Goal: Communication & Community: Participate in discussion

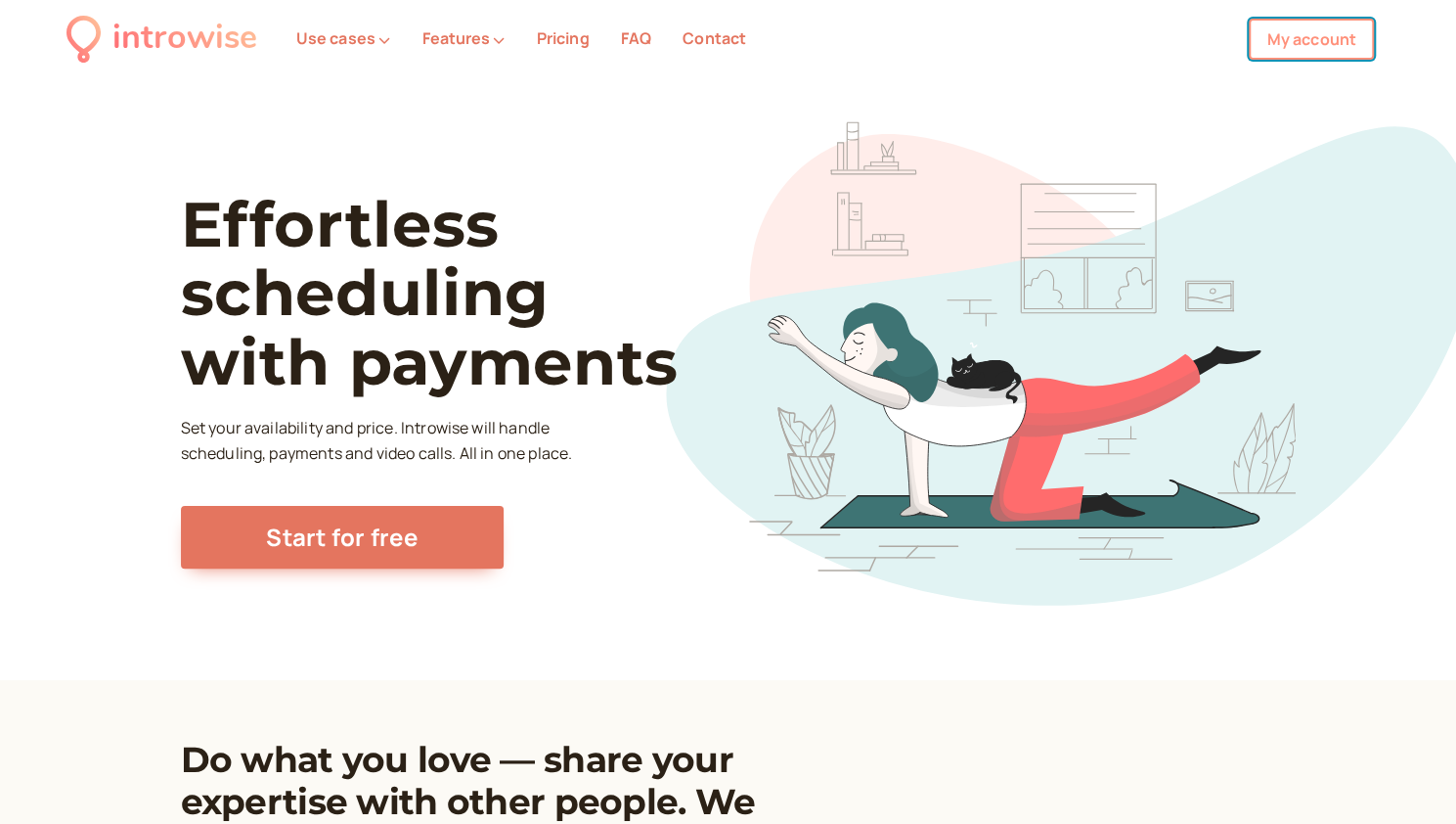
click at [1319, 42] on link "My account" at bounding box center [1312, 39] width 125 height 41
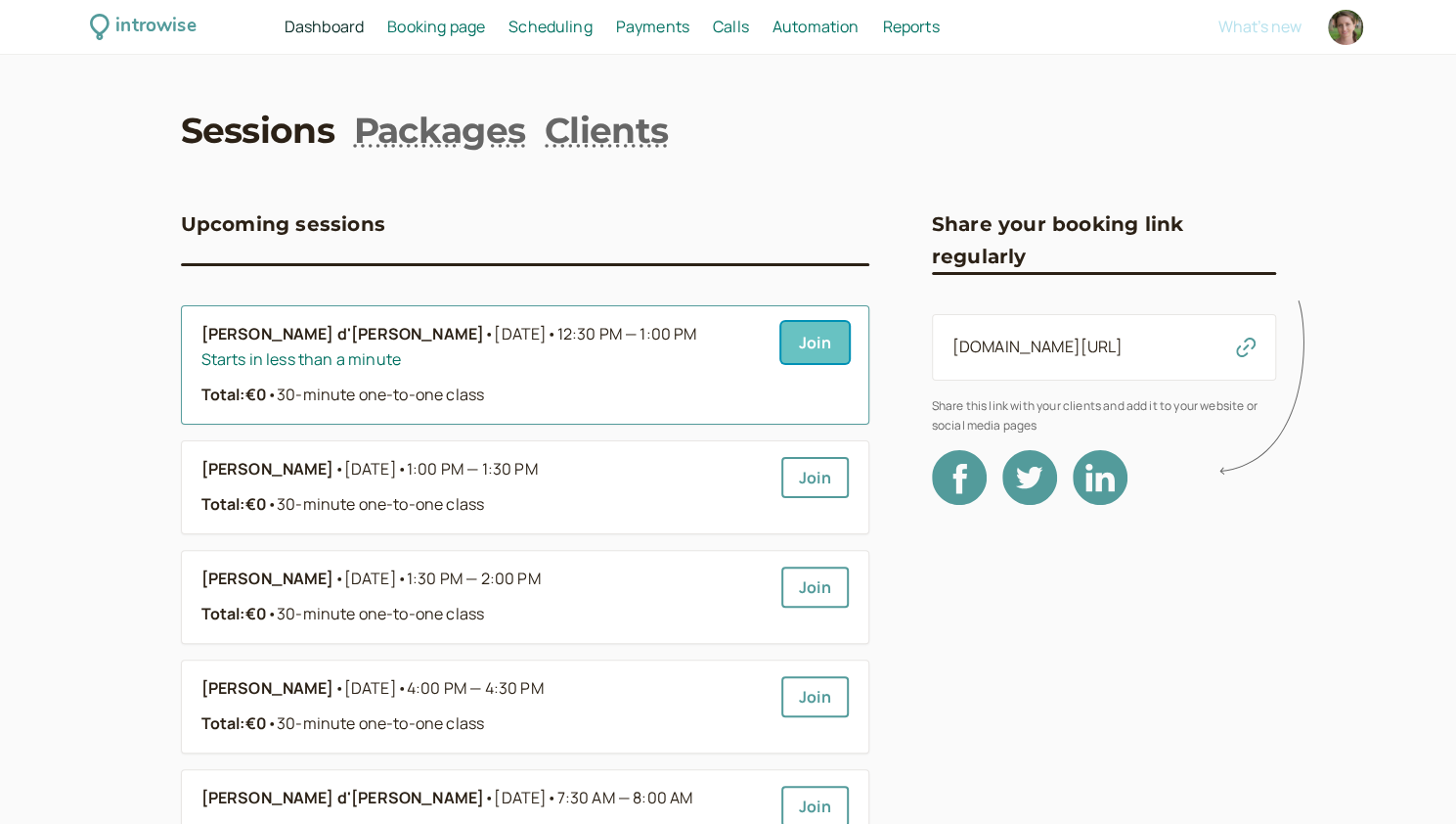
click at [796, 340] on link "Join" at bounding box center [815, 342] width 68 height 41
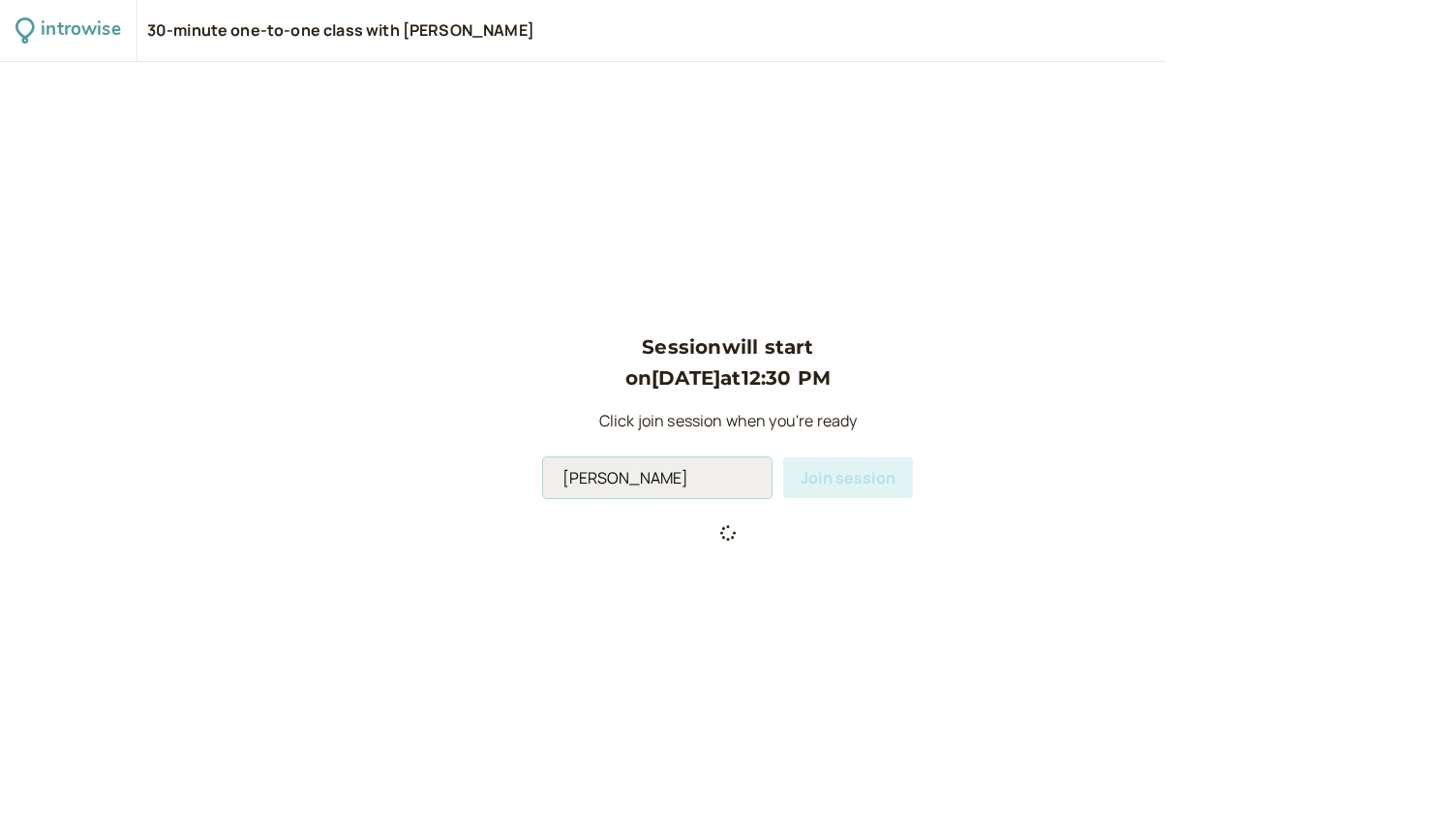
click at [656, 483] on input "[PERSON_NAME]" at bounding box center [657, 477] width 228 height 40
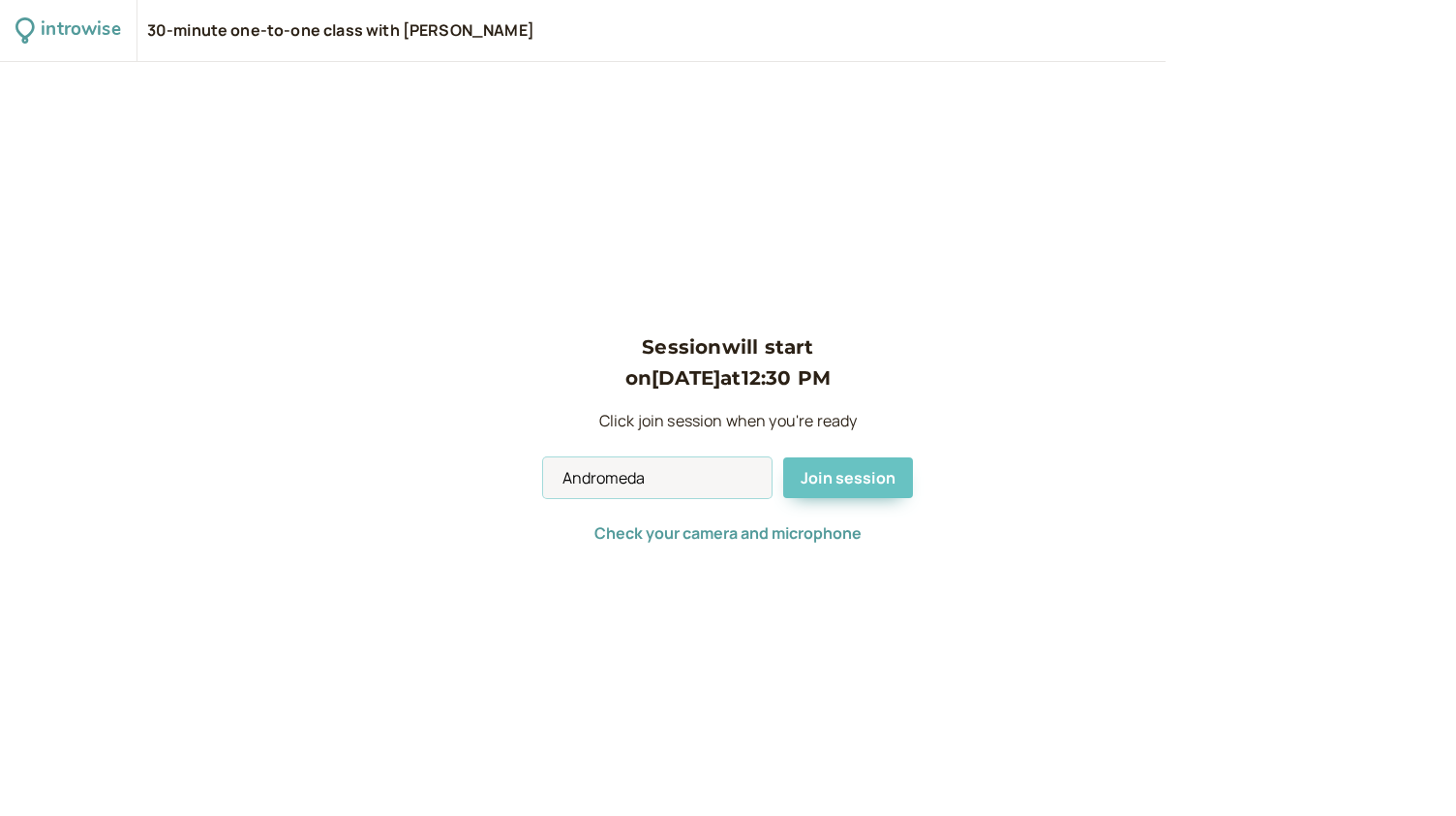
type input "Andromeda"
click at [840, 495] on button "Join session" at bounding box center [848, 477] width 130 height 40
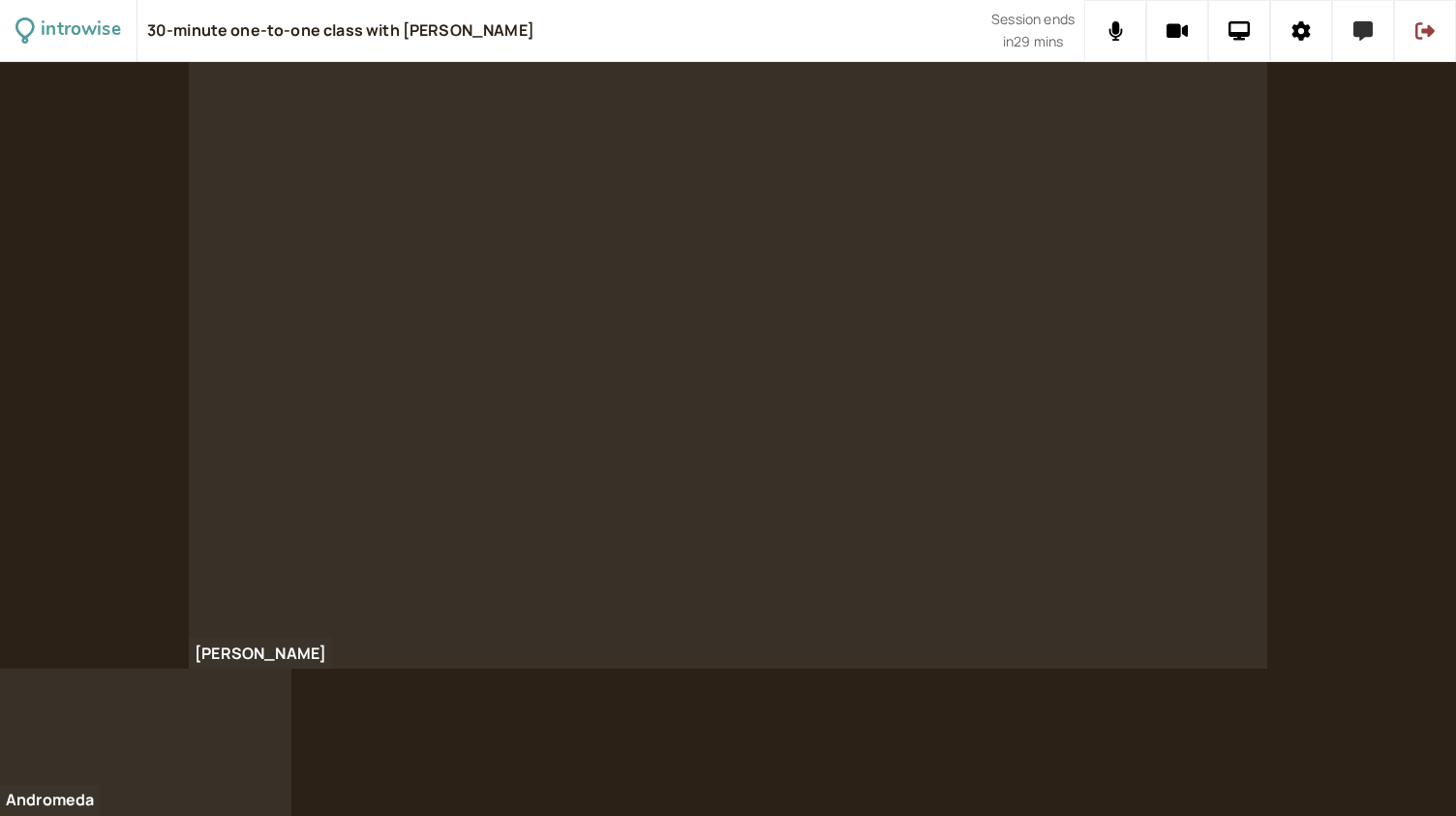
click at [1342, 26] on button at bounding box center [1363, 31] width 62 height 62
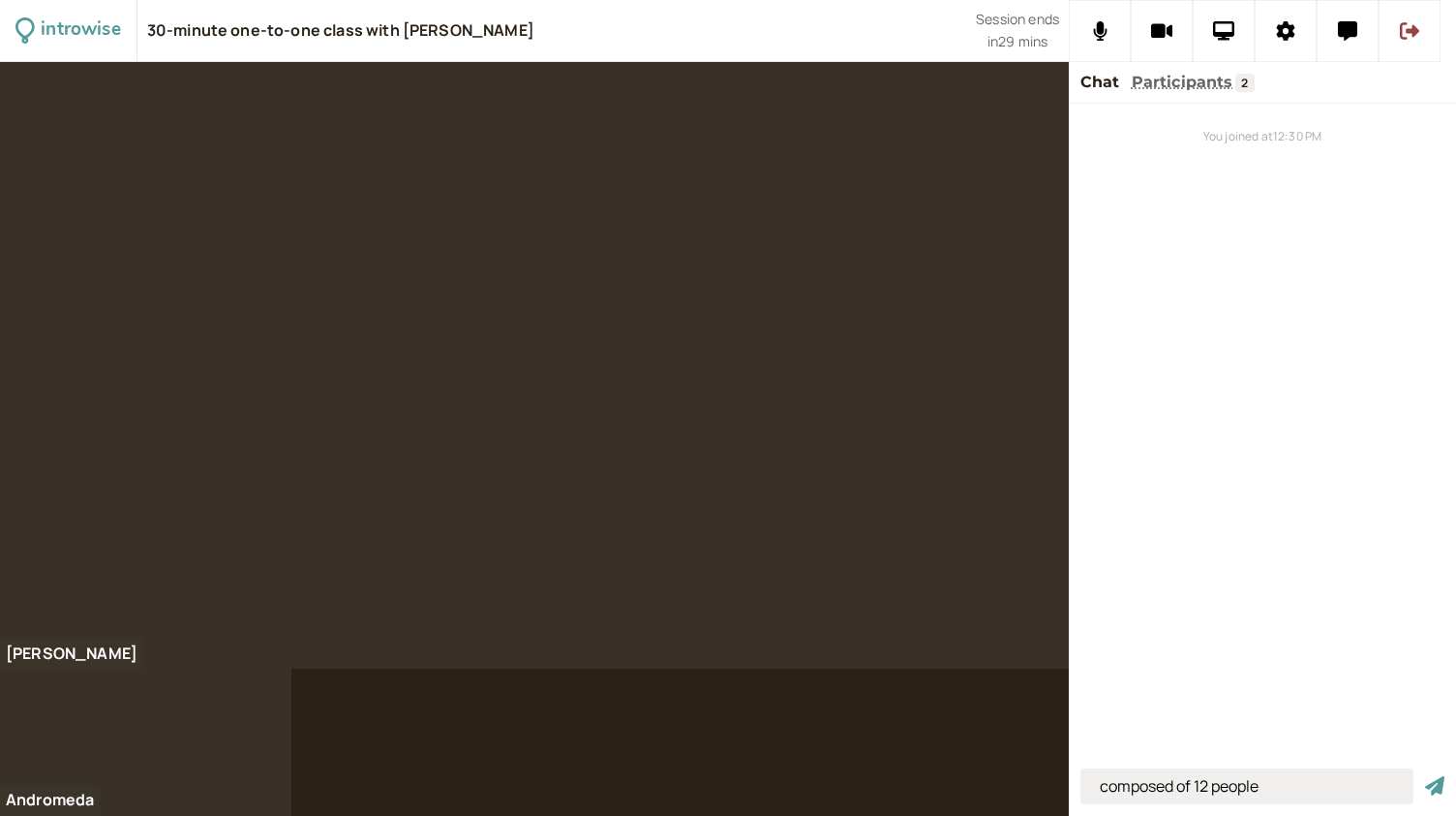
type input "composed of 12 people"
click at [1426, 776] on button "submit" at bounding box center [1435, 785] width 20 height 21
type input "the week has started..."
click at [1426, 776] on button "submit" at bounding box center [1435, 785] width 20 height 21
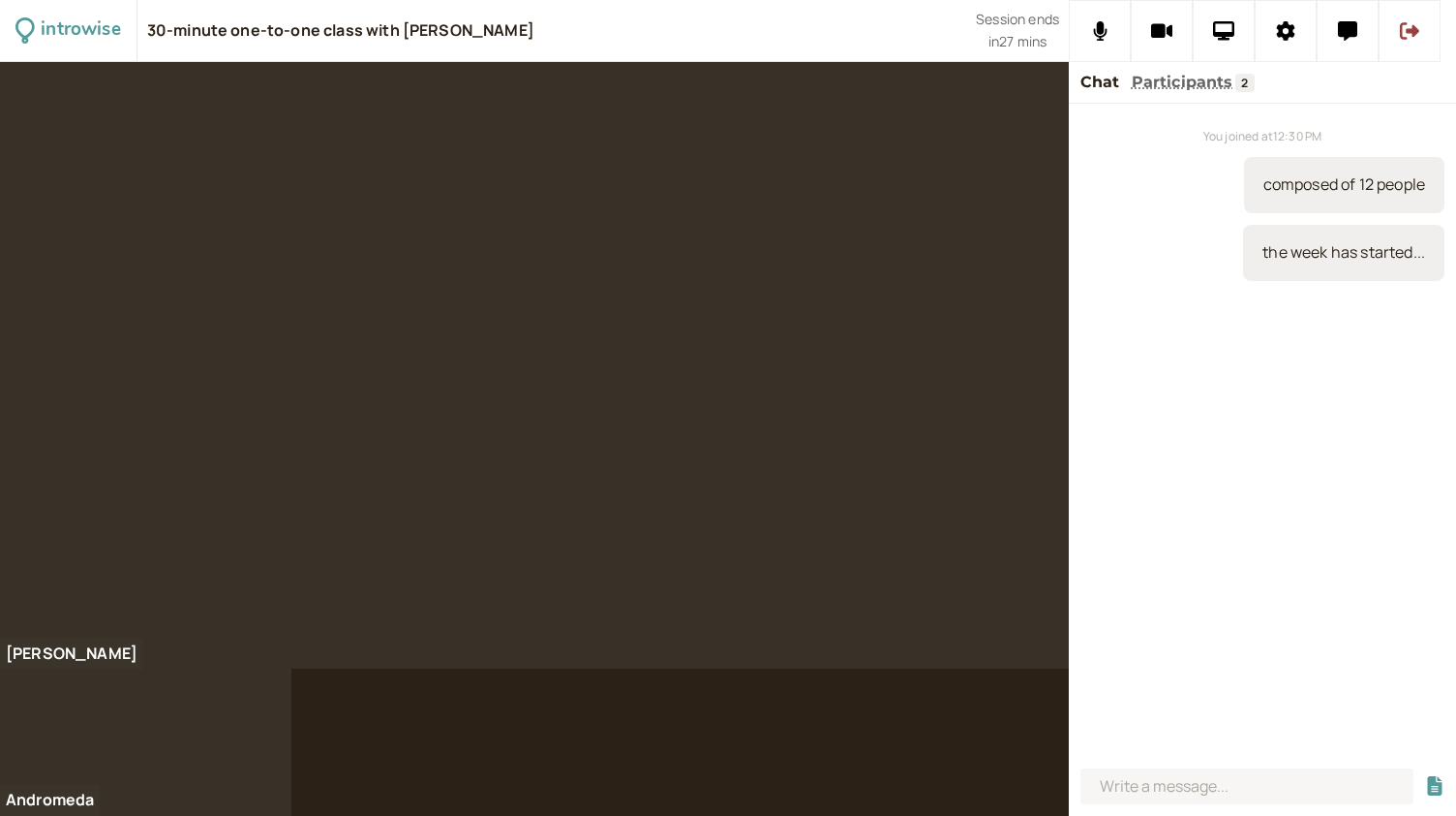
click at [272, 586] on div at bounding box center [534, 365] width 1069 height 606
click at [1142, 779] on input at bounding box center [1246, 785] width 334 height 35
type input "it is an expectation for the weekend"
click at [1426, 776] on button "submit" at bounding box center [1435, 785] width 20 height 21
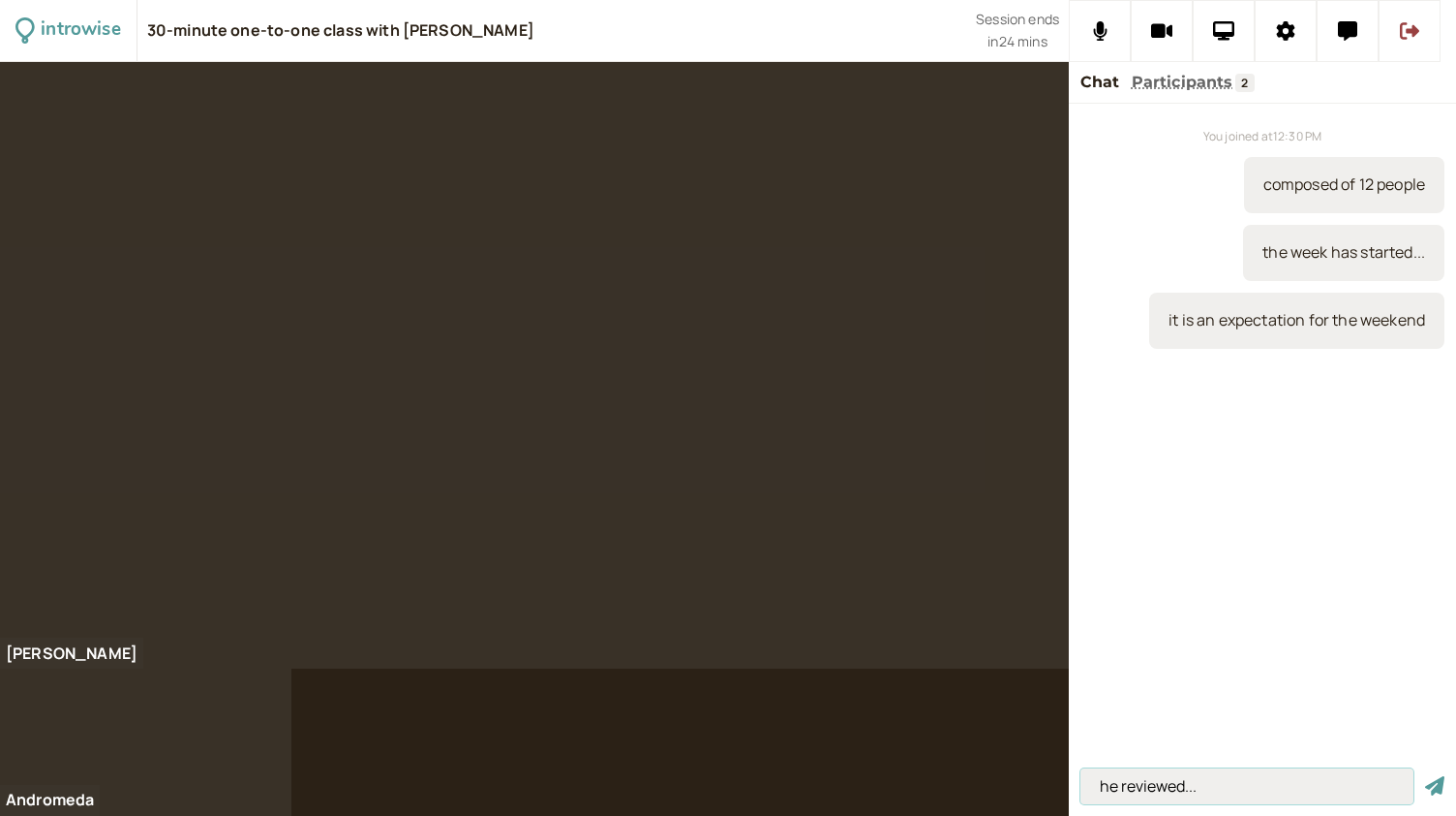
type input "he reviewed..."
click at [1426, 776] on button "submit" at bounding box center [1435, 785] width 20 height 21
type input "one is able to keep secrets"
click at [1426, 776] on button "submit" at bounding box center [1435, 785] width 20 height 21
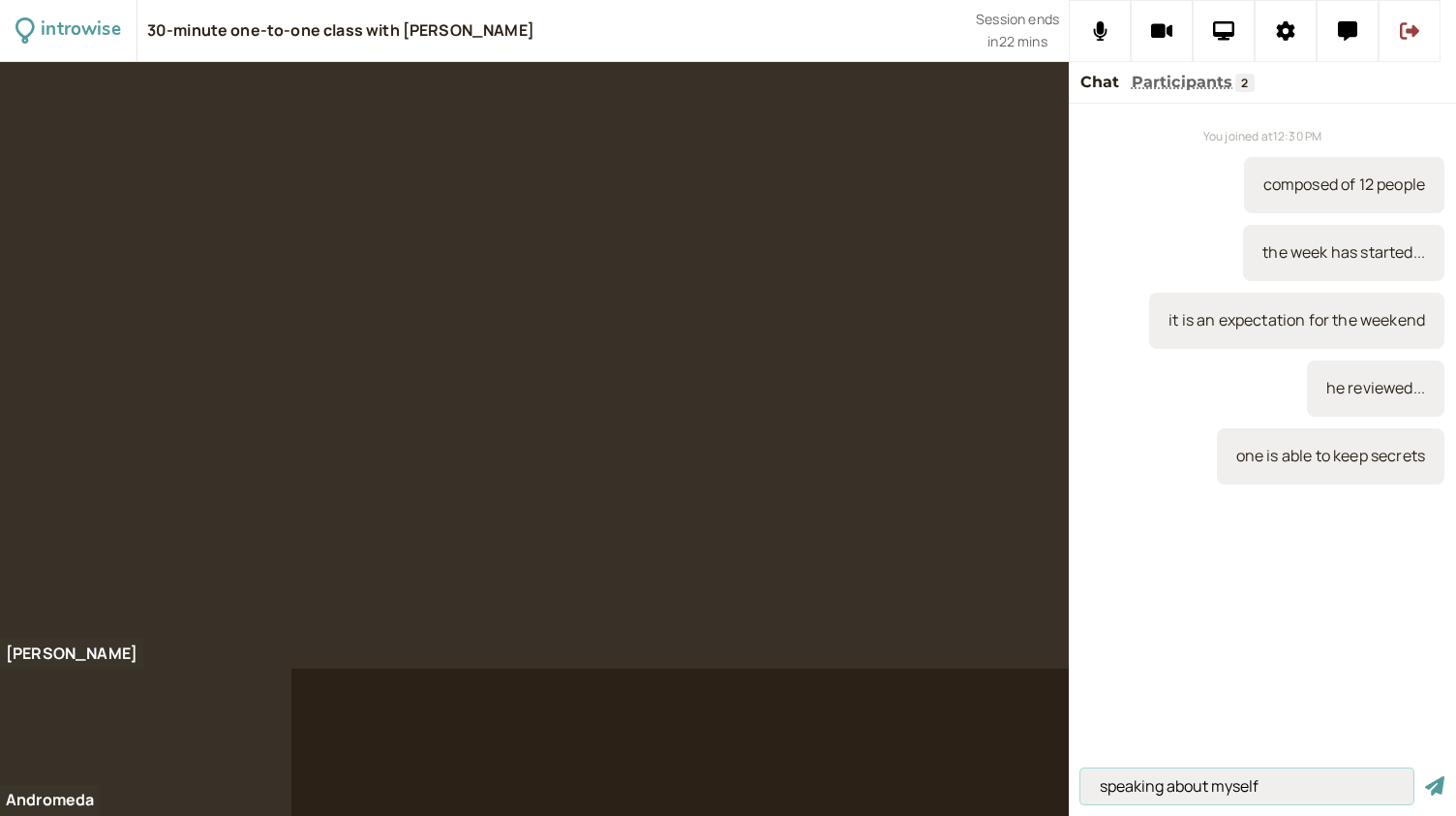
type input "speaking about myself"
click at [1426, 776] on button "submit" at bounding box center [1435, 785] width 20 height 21
type input "I asked my mother"
click at [1426, 776] on button "submit" at bounding box center [1435, 785] width 20 height 21
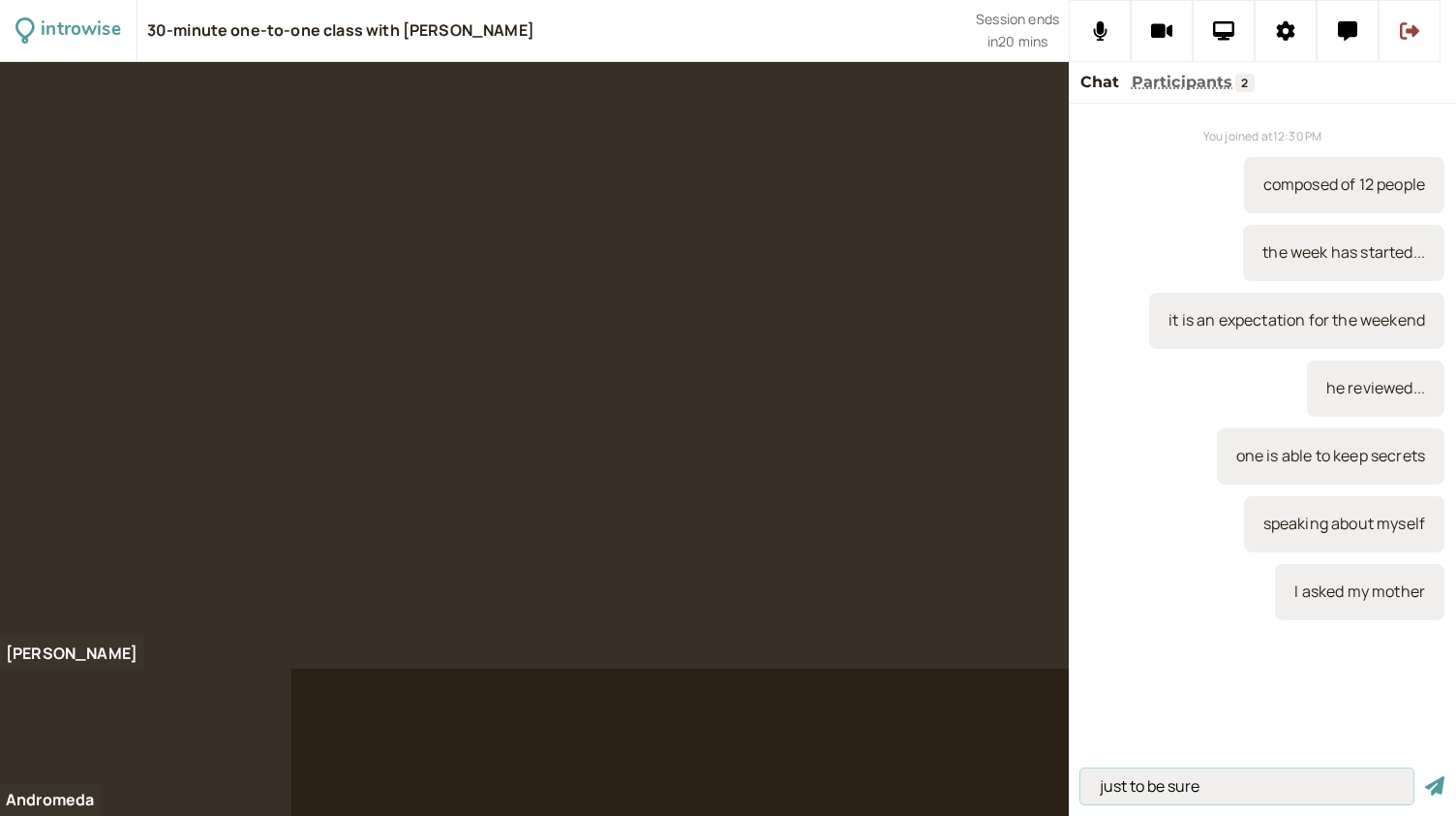
type input "just to be sure"
click at [1426, 776] on button "submit" at bounding box center [1435, 785] width 20 height 21
type input "to tell a lie"
click at [1426, 776] on button "submit" at bounding box center [1435, 785] width 20 height 21
type input "to lie"
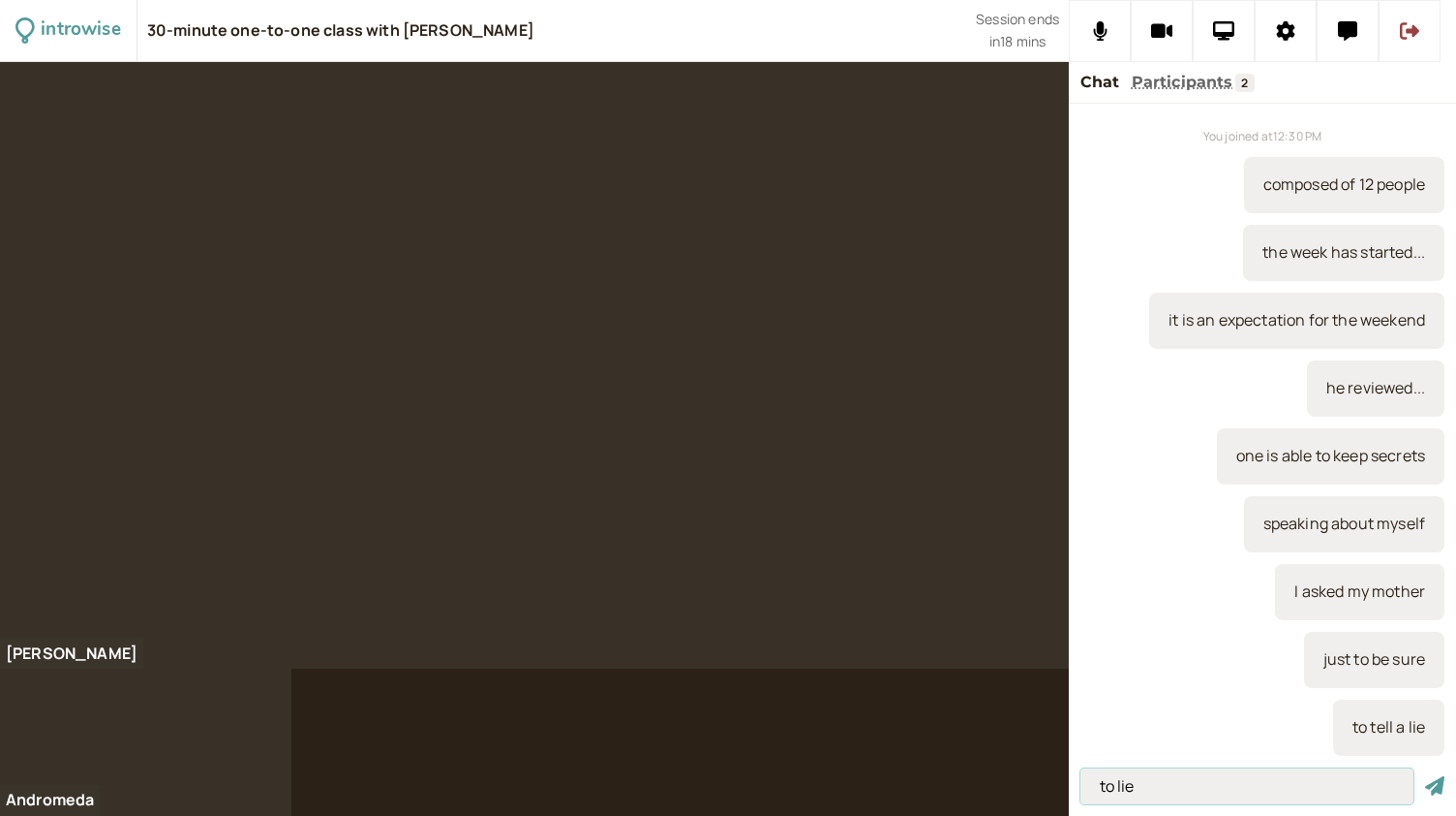
click at [1426, 776] on button "submit" at bounding box center [1435, 785] width 20 height 21
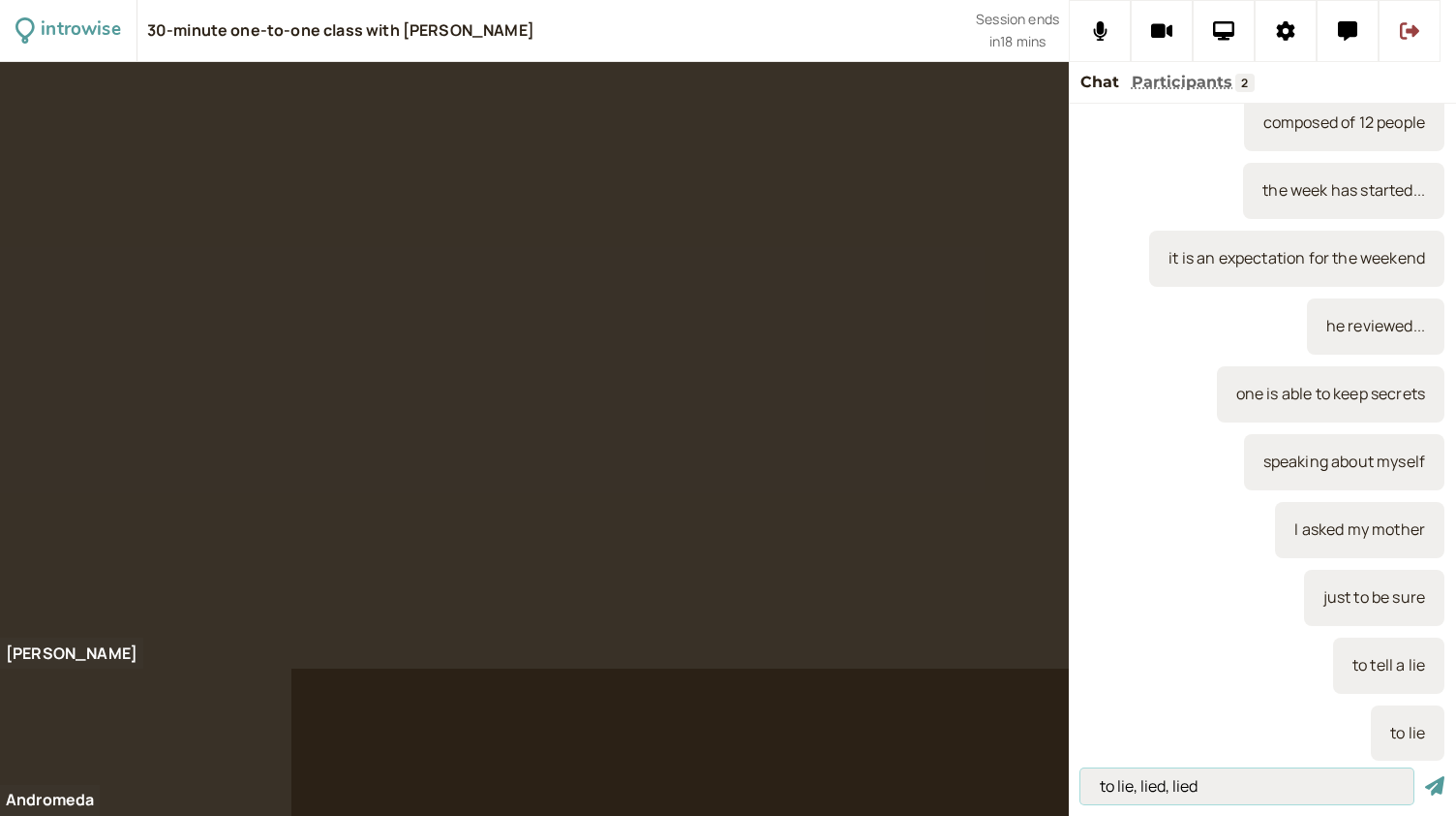
type input "to lie, lied, lied"
click at [1426, 776] on button "submit" at bounding box center [1435, 785] width 20 height 21
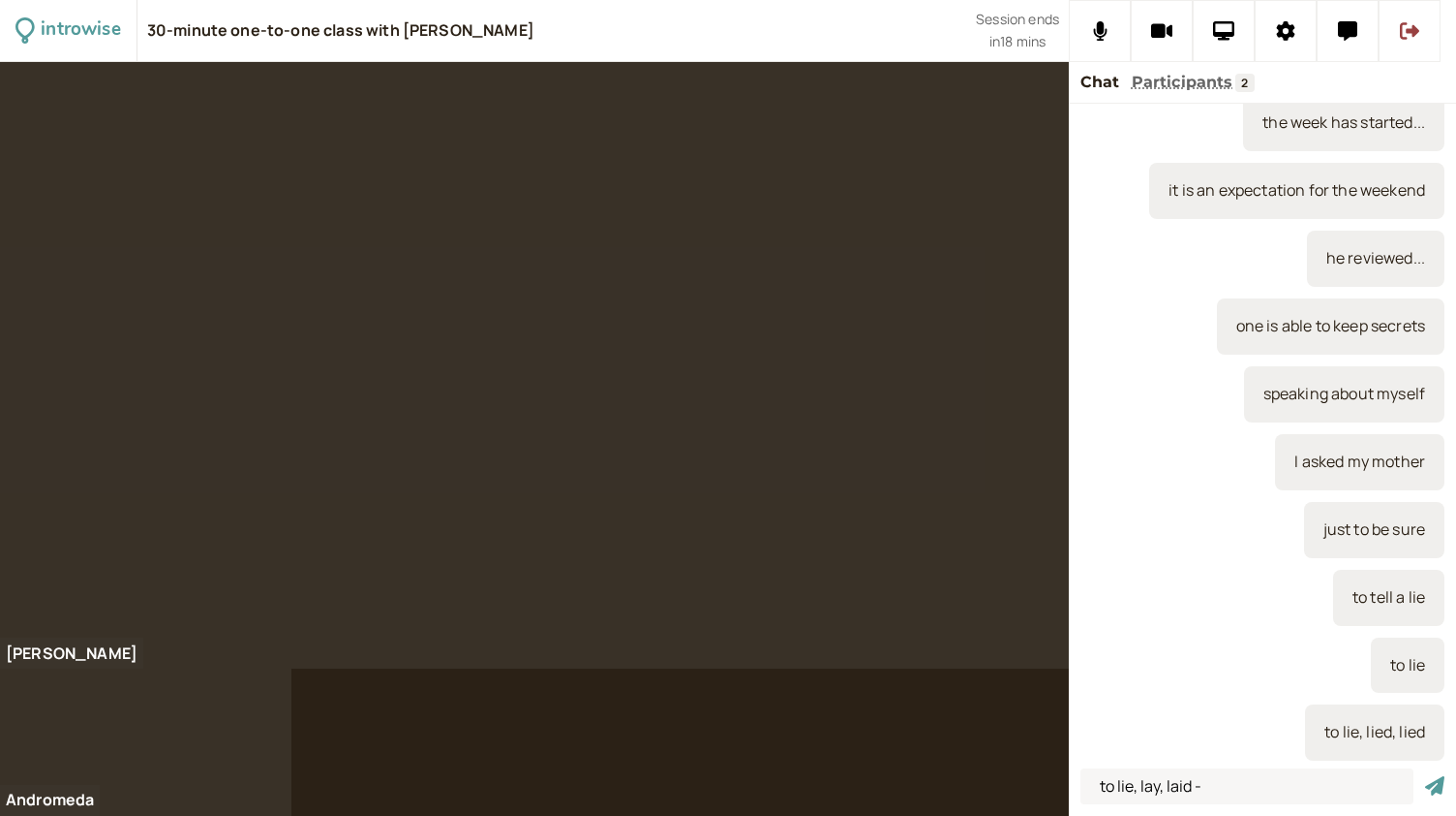
click at [400, 727] on div at bounding box center [728, 439] width 1456 height 754
click at [1206, 781] on input "to lie, lay, laid -" at bounding box center [1246, 785] width 334 height 35
type input "to lie, lay, laid - to lie down"
click at [1426, 776] on button "submit" at bounding box center [1435, 785] width 20 height 21
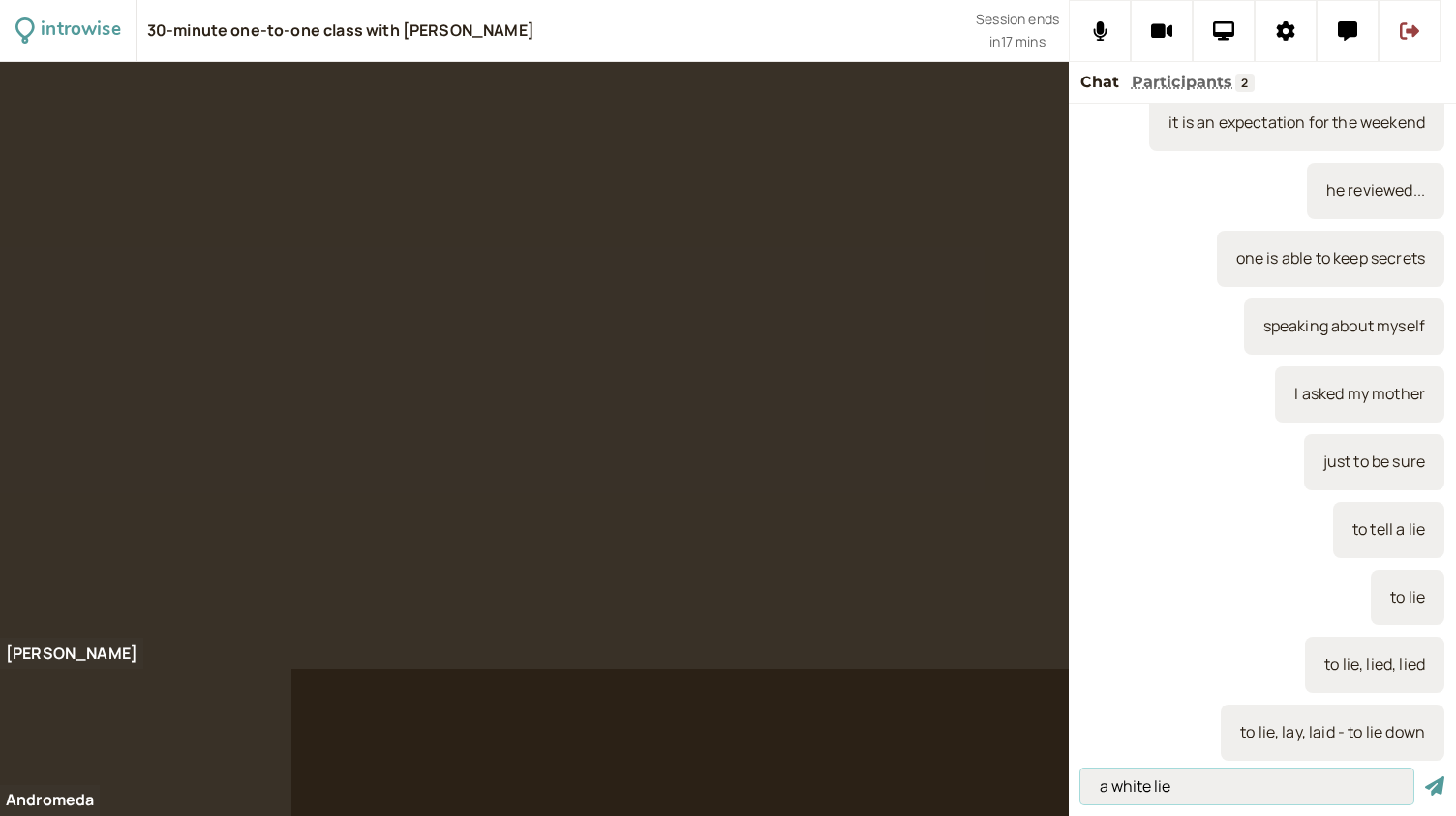
type input "a white lie"
click at [1426, 776] on button "submit" at bounding box center [1435, 785] width 20 height 21
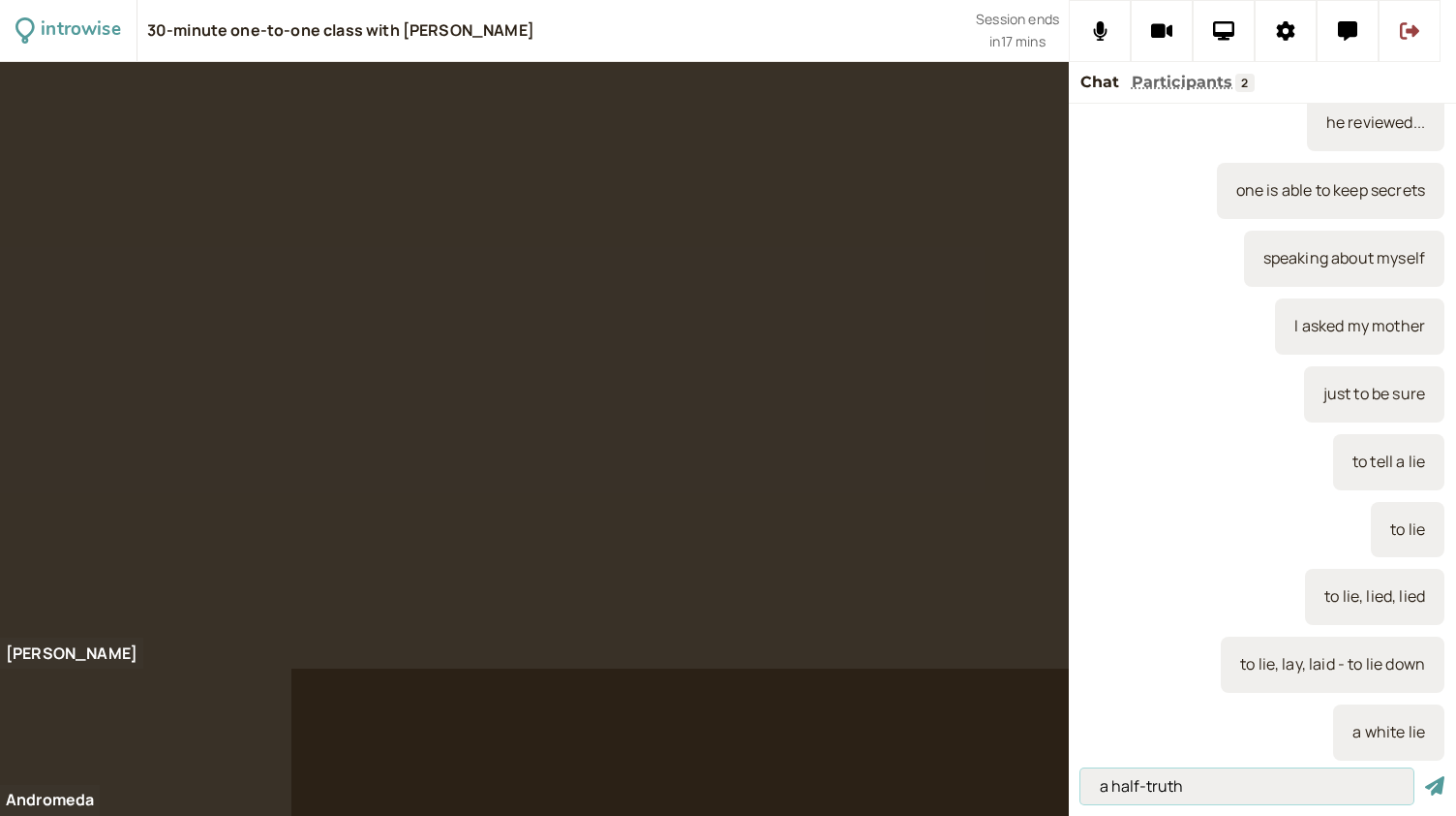
type input "a half-truth"
click at [1426, 776] on button "submit" at bounding box center [1435, 785] width 20 height 21
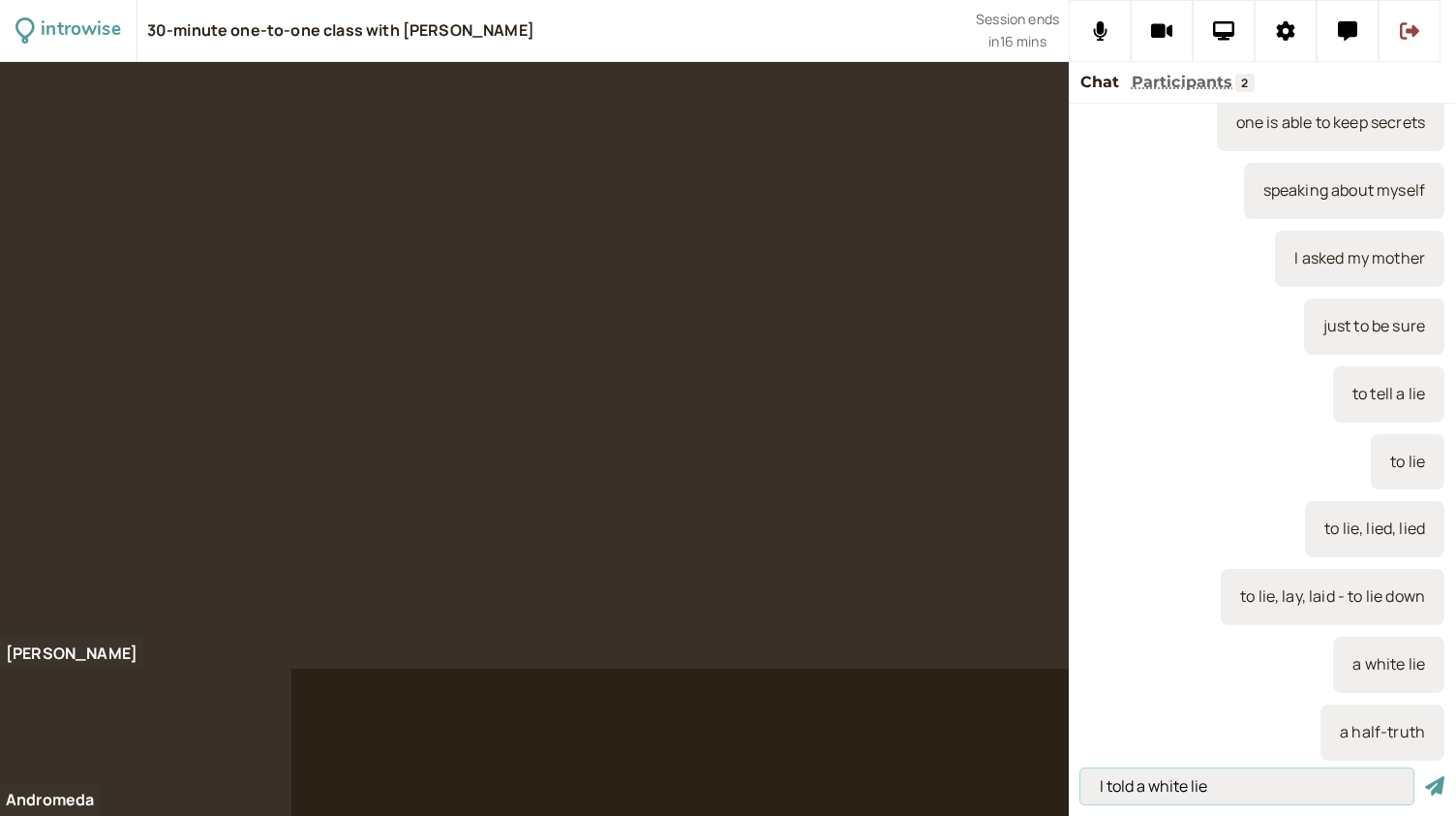
type input "I told a white lie"
click at [1426, 776] on button "submit" at bounding box center [1435, 785] width 20 height 21
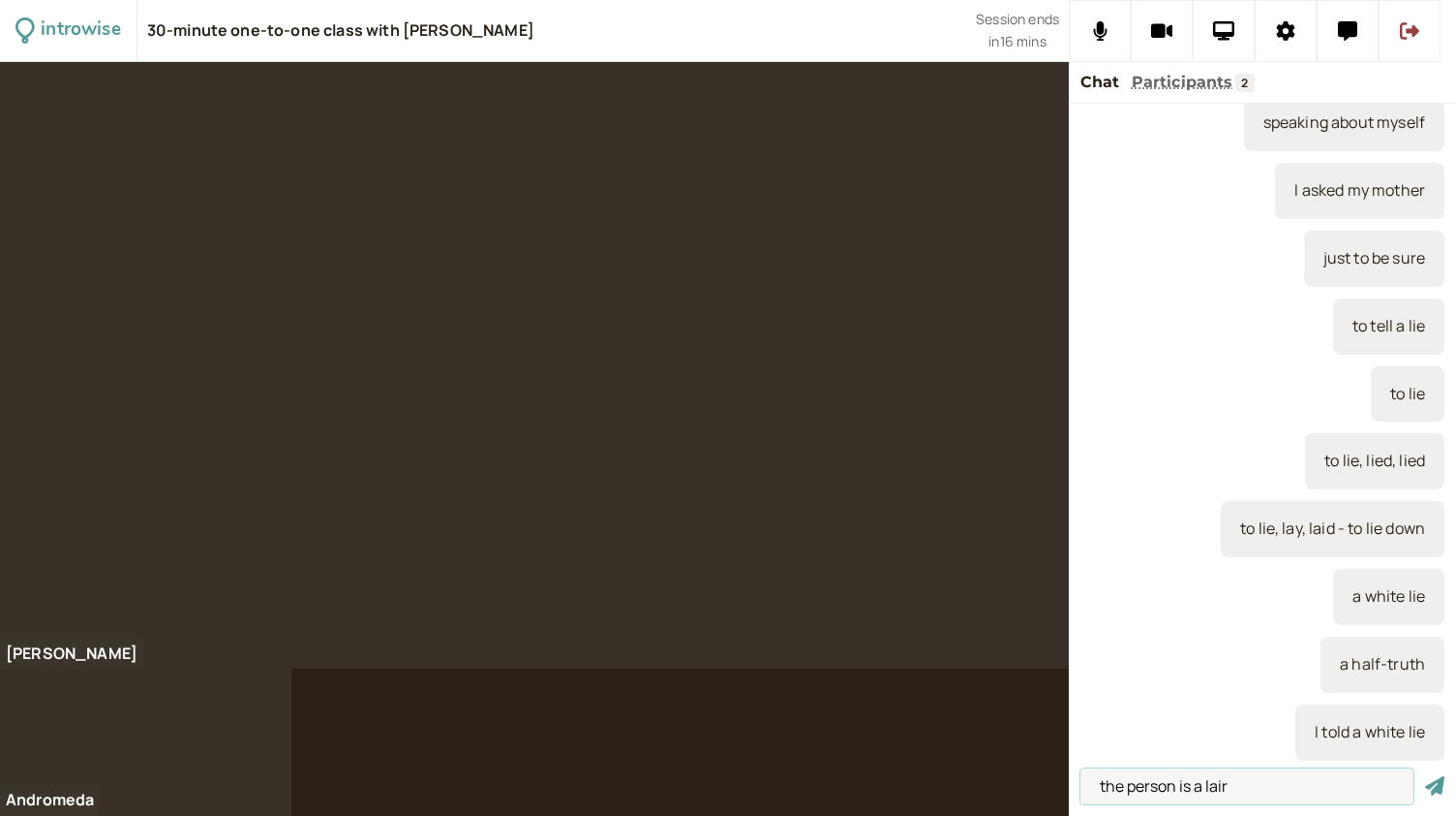
type input "the person is a lair"
click at [347, 683] on div at bounding box center [728, 439] width 1456 height 754
click at [1271, 793] on input "the person is a lair" at bounding box center [1246, 785] width 334 height 35
click at [1426, 776] on button "submit" at bounding box center [1435, 785] width 20 height 21
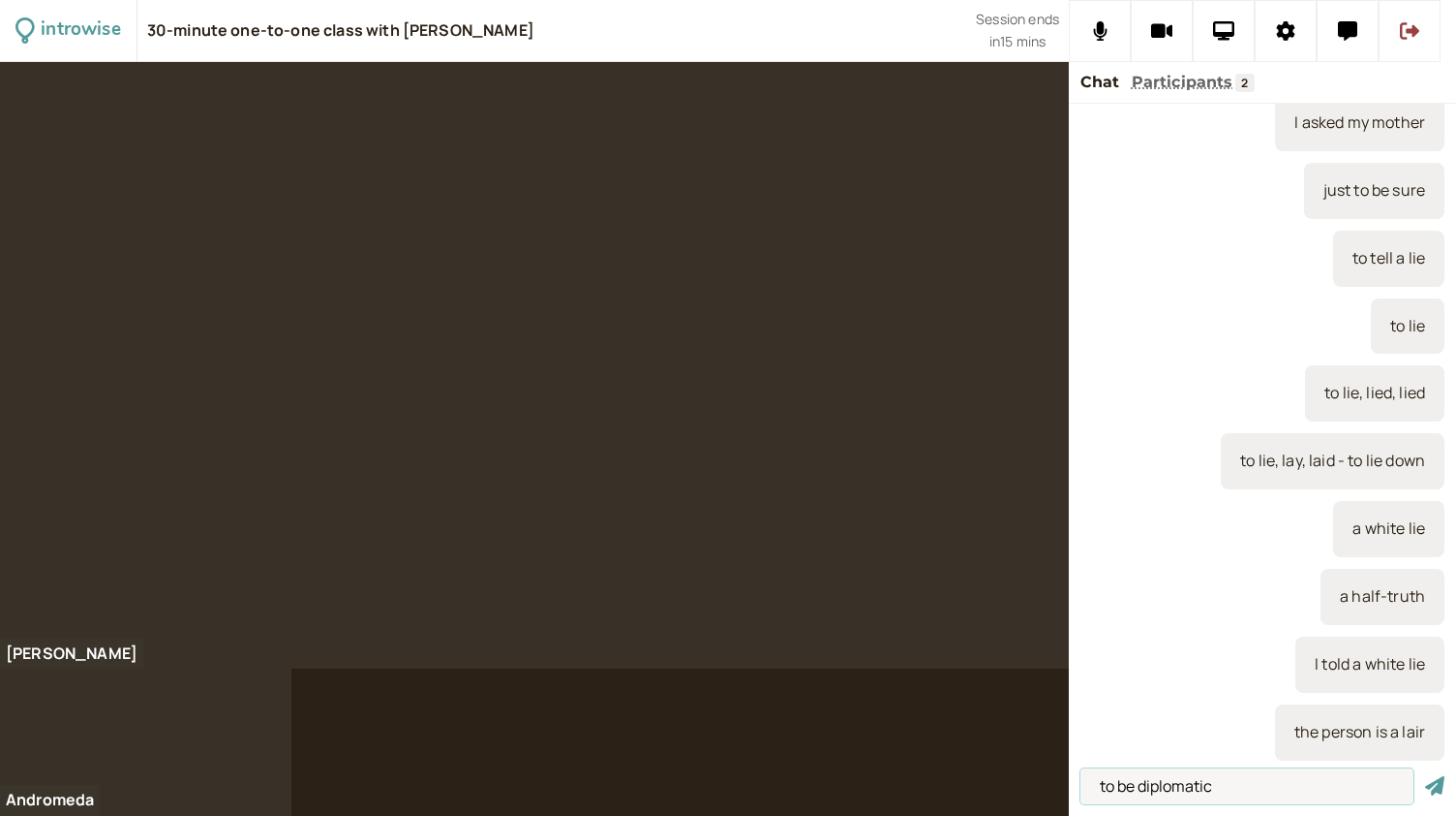
type input "to be diplomatic"
click at [1426, 776] on button "submit" at bounding box center [1435, 785] width 20 height 21
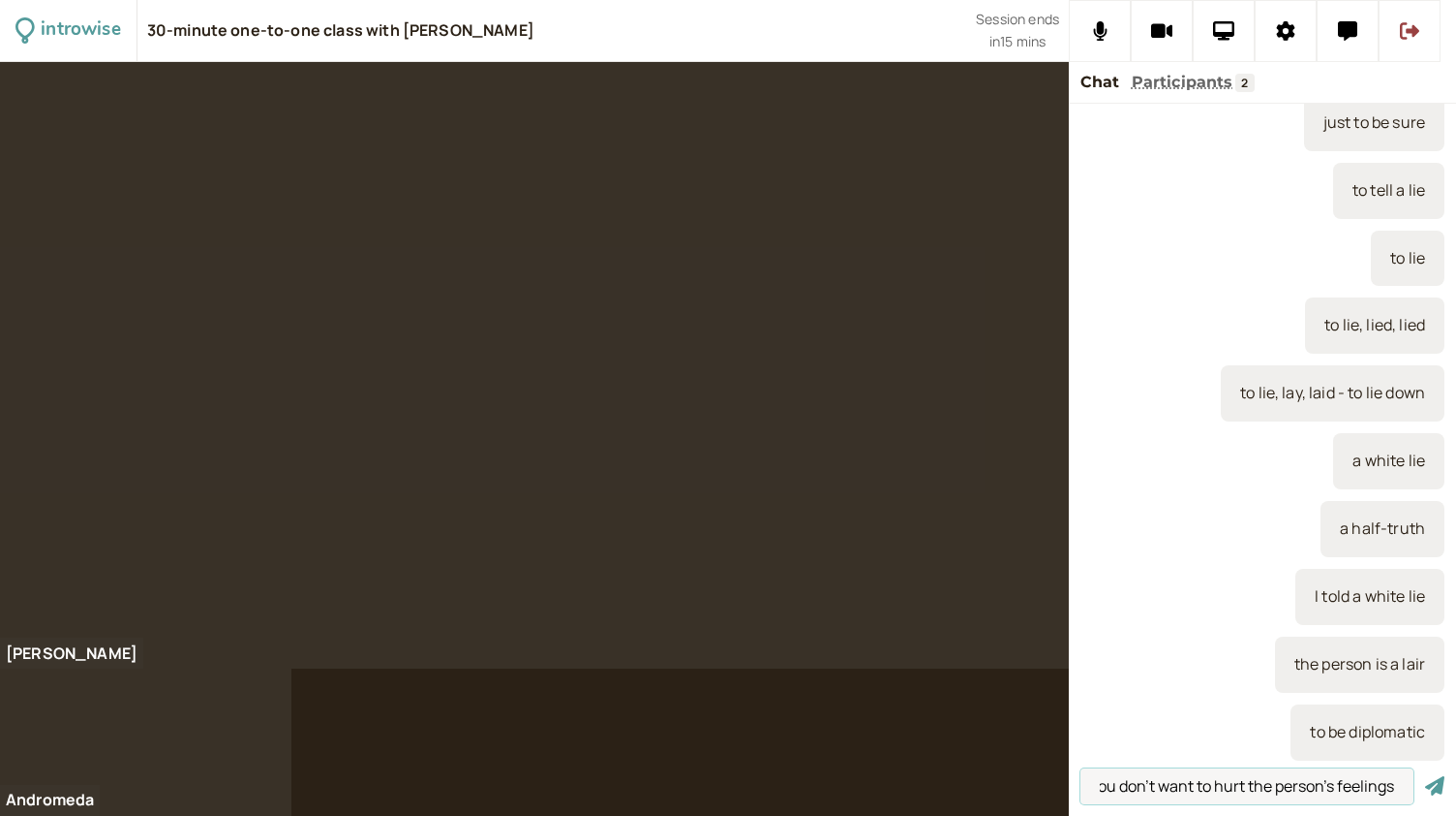
type input "you don't want to hurt the person's feelings"
drag, startPoint x: 1399, startPoint y: 792, endPoint x: 1025, endPoint y: 768, distance: 374.8
click at [1025, 768] on div "introwise 30-minute one-to-one class with [PERSON_NAME] Session ends in 14 mins…" at bounding box center [728, 408] width 1456 height 816
type input "to be sensitive"
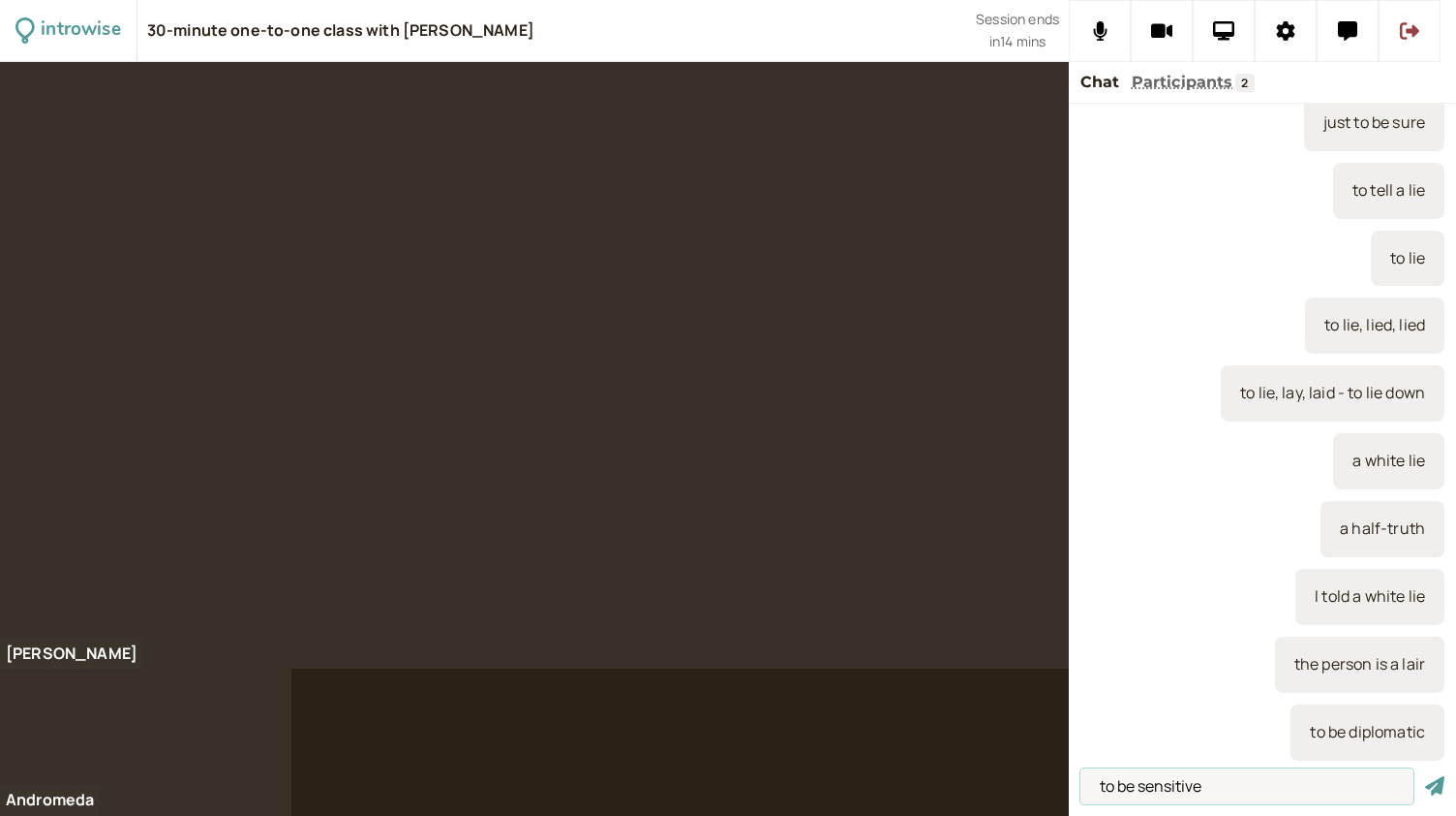
click at [1426, 776] on button "submit" at bounding box center [1435, 785] width 20 height 21
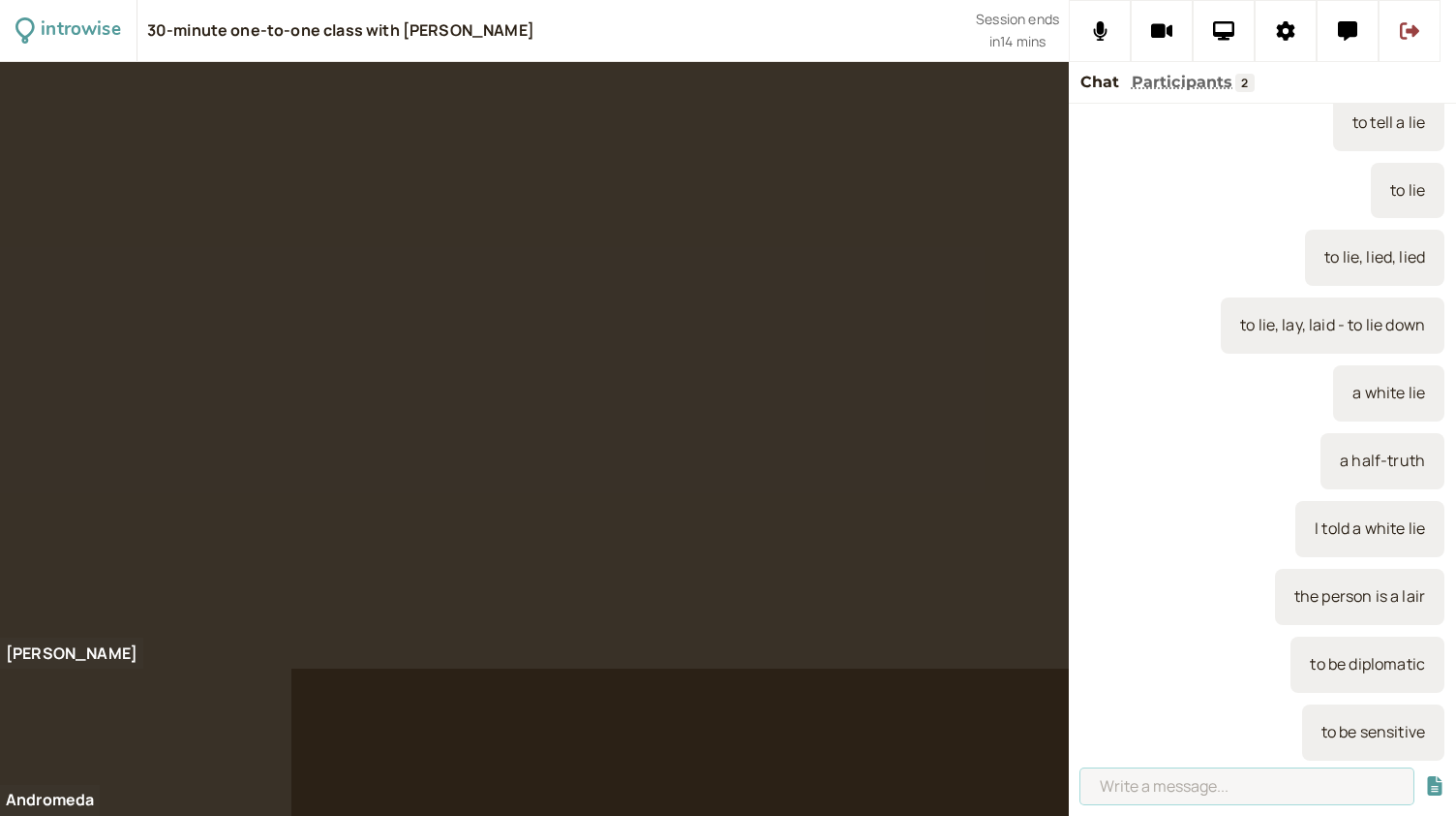
paste input "you don't want to hurt the person's feelings"
type input "you don't want to hurt the person's feelings"
drag, startPoint x: 1099, startPoint y: 787, endPoint x: 1405, endPoint y: 791, distance: 306.0
click at [1405, 791] on input "you don't want to hurt the person's feelings" at bounding box center [1246, 785] width 334 height 35
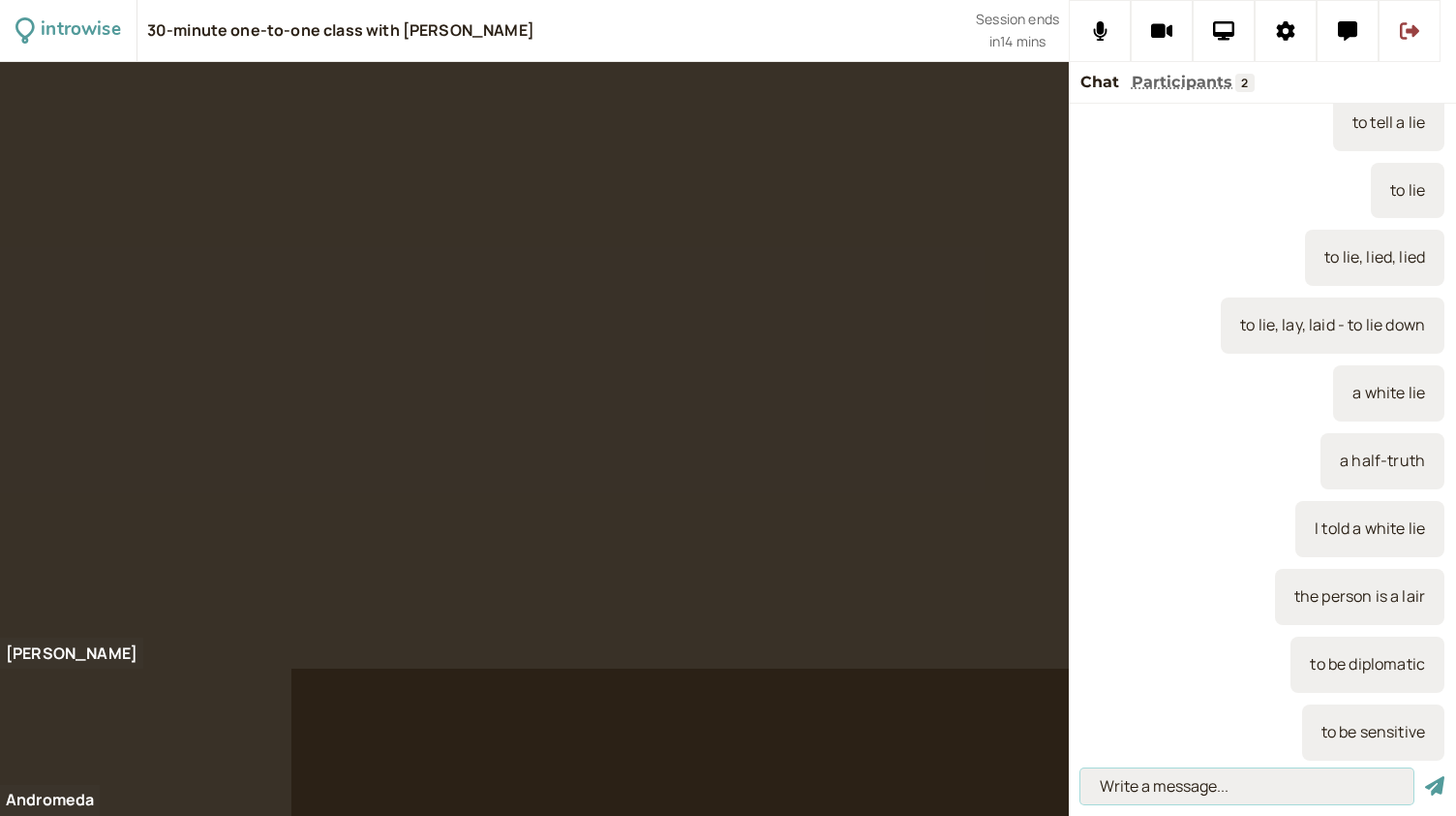
scroll to position [0, 0]
type input "to be prickly"
click at [1426, 776] on button "submit" at bounding box center [1435, 785] width 20 height 21
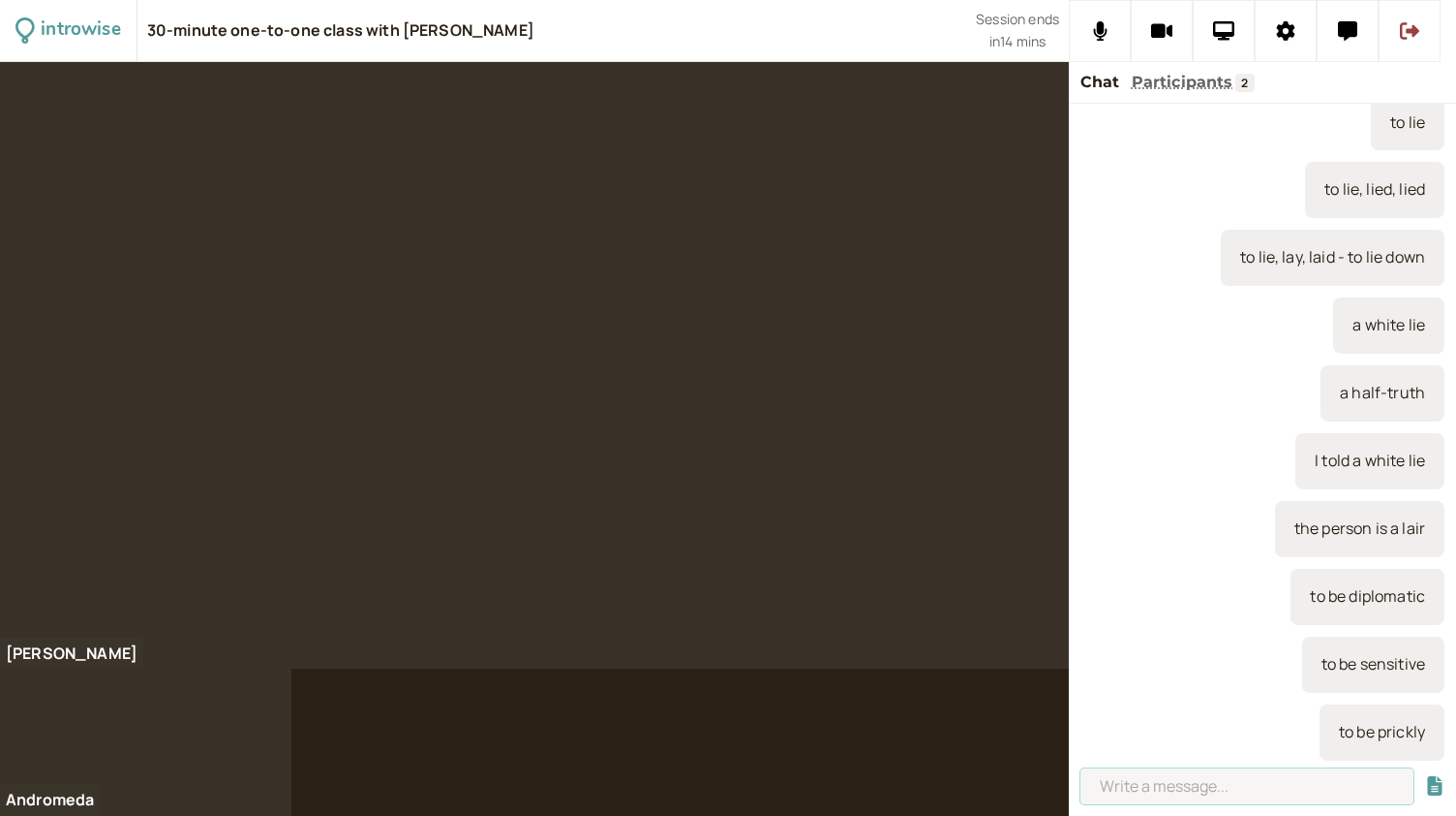
paste input "you don't want to hurt the person's feelings"
type input "you don't want to hurt the person's feelings"
drag, startPoint x: 1402, startPoint y: 785, endPoint x: 1034, endPoint y: 785, distance: 368.0
click at [1034, 785] on div "introwise 30-minute one-to-one class with [PERSON_NAME] Session ends in 13 mins…" at bounding box center [728, 408] width 1456 height 816
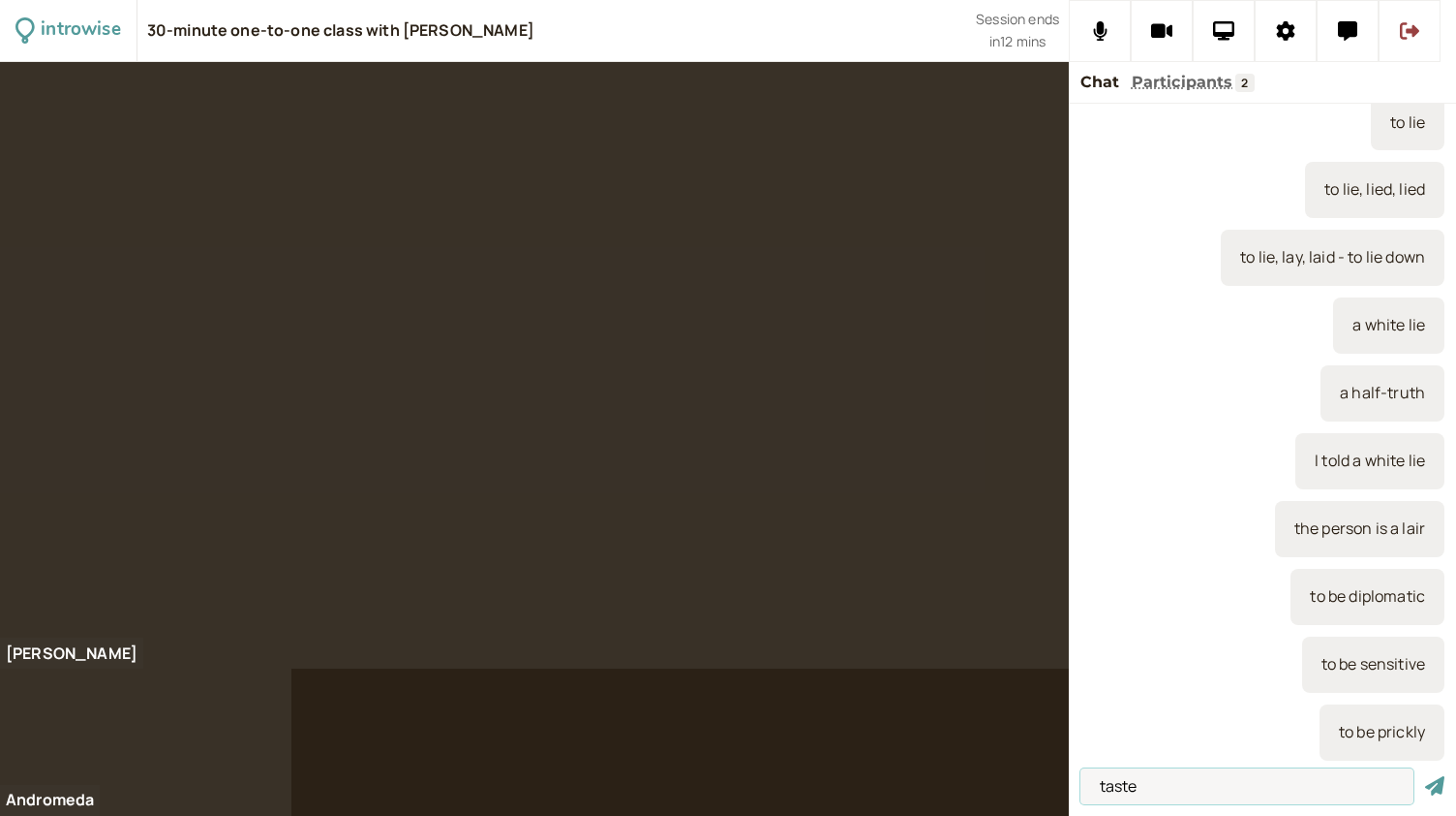
type input "taste"
click at [1426, 776] on button "submit" at bounding box center [1435, 785] width 20 height 21
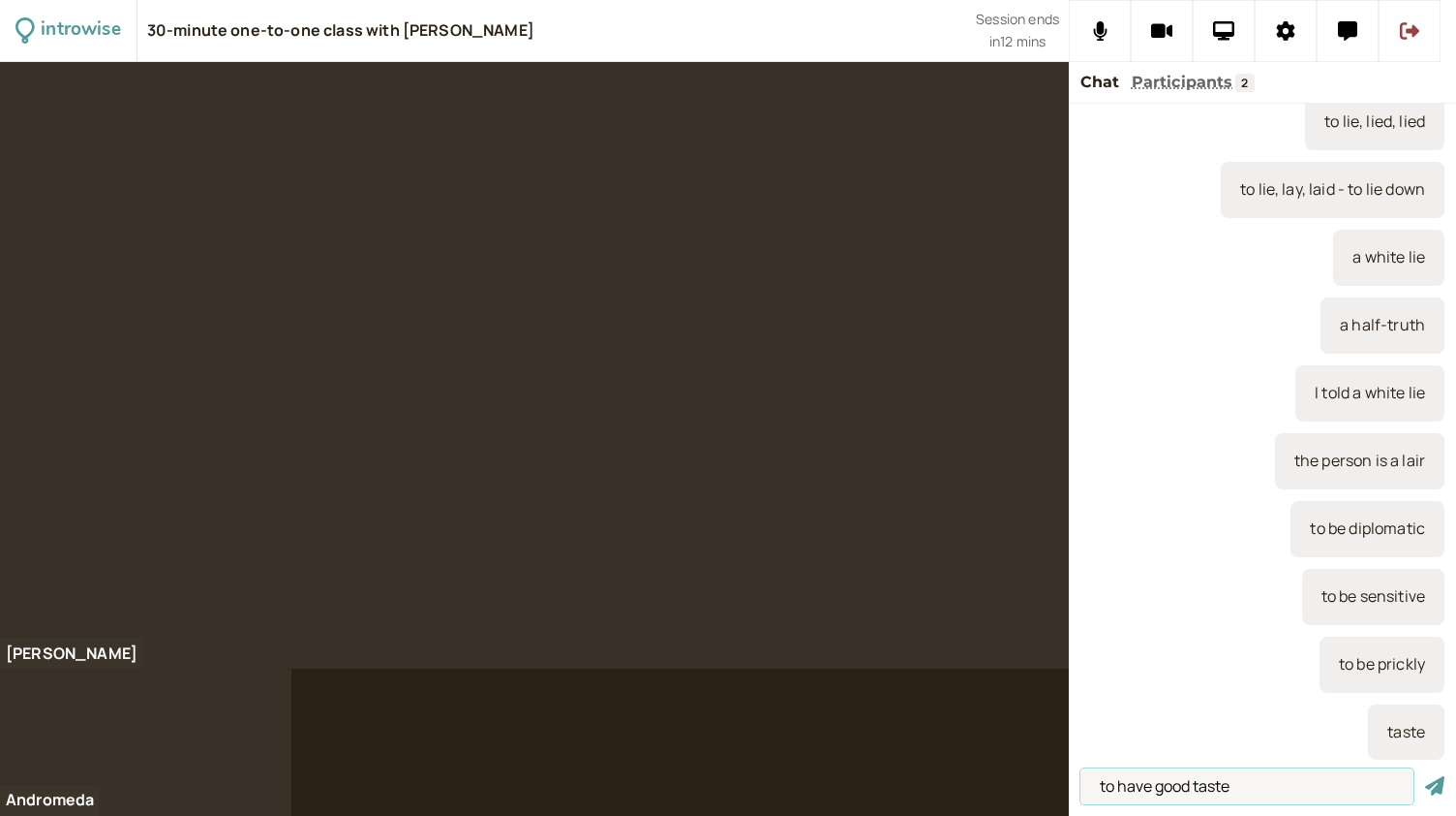
type input "to have good taste"
click at [1426, 776] on button "submit" at bounding box center [1435, 785] width 20 height 21
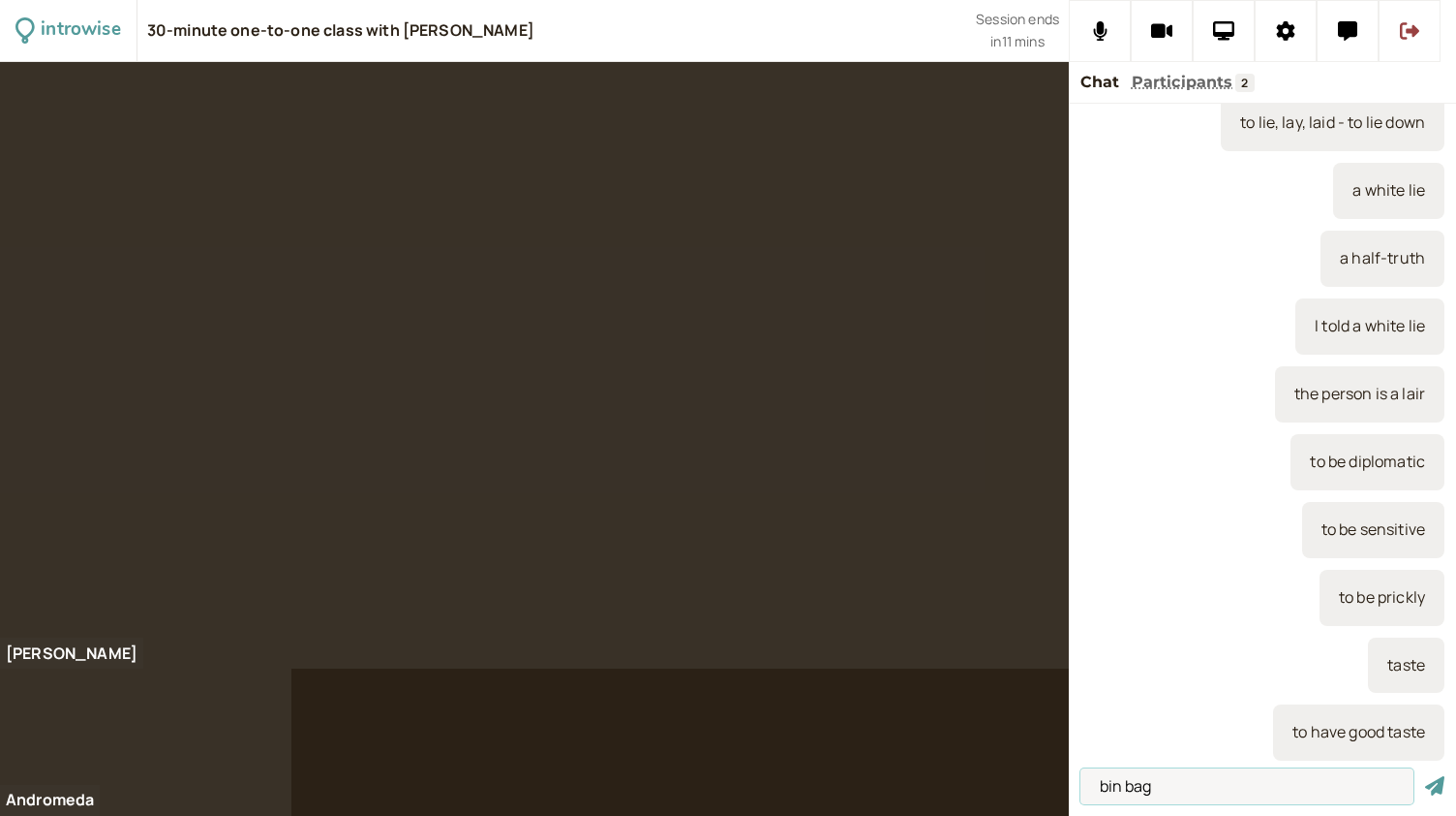
type input "bin bag"
click at [1426, 776] on button "submit" at bounding box center [1435, 785] width 20 height 21
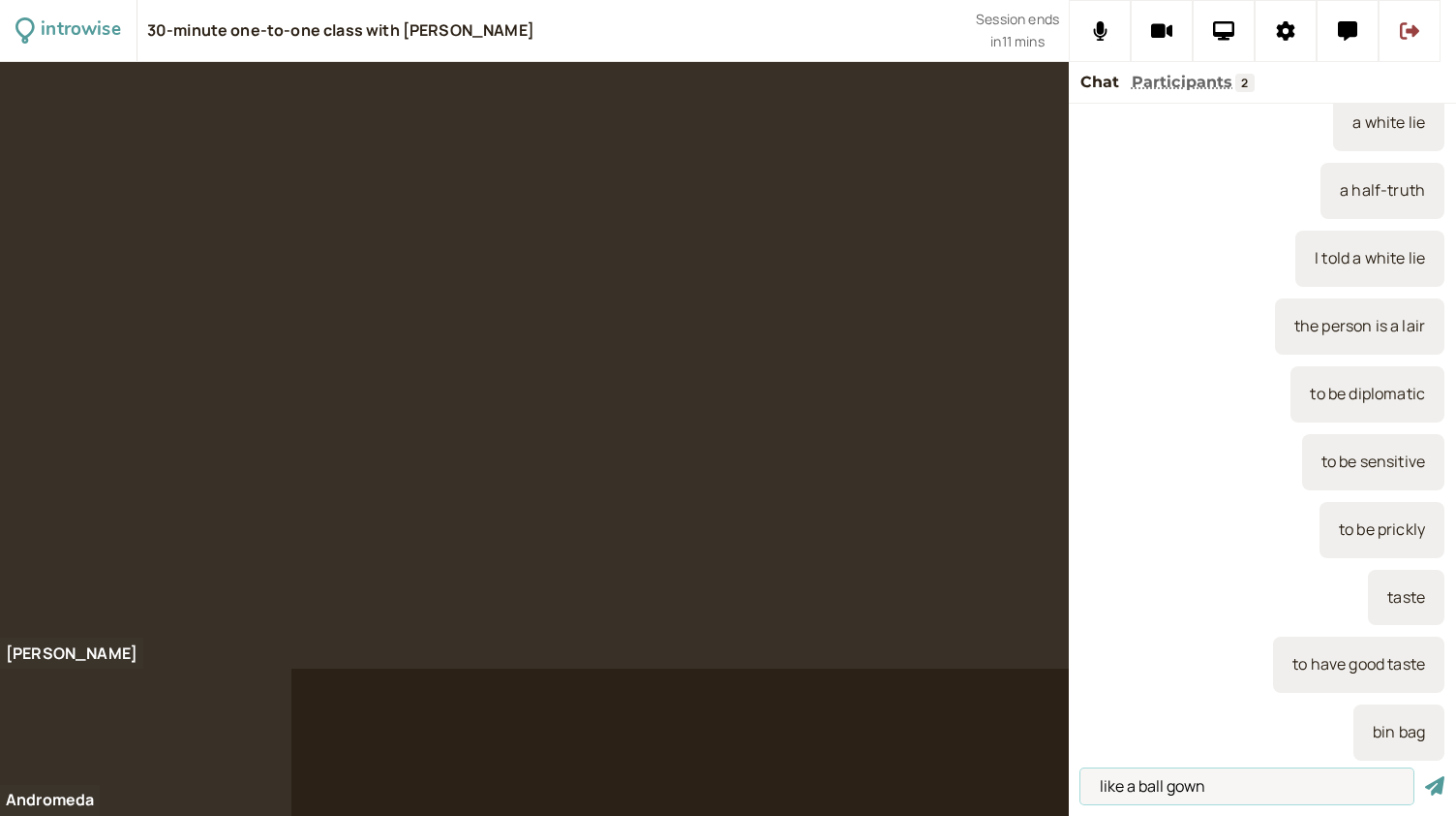
type input "like a ball gown"
click at [1426, 776] on button "submit" at bounding box center [1435, 785] width 20 height 21
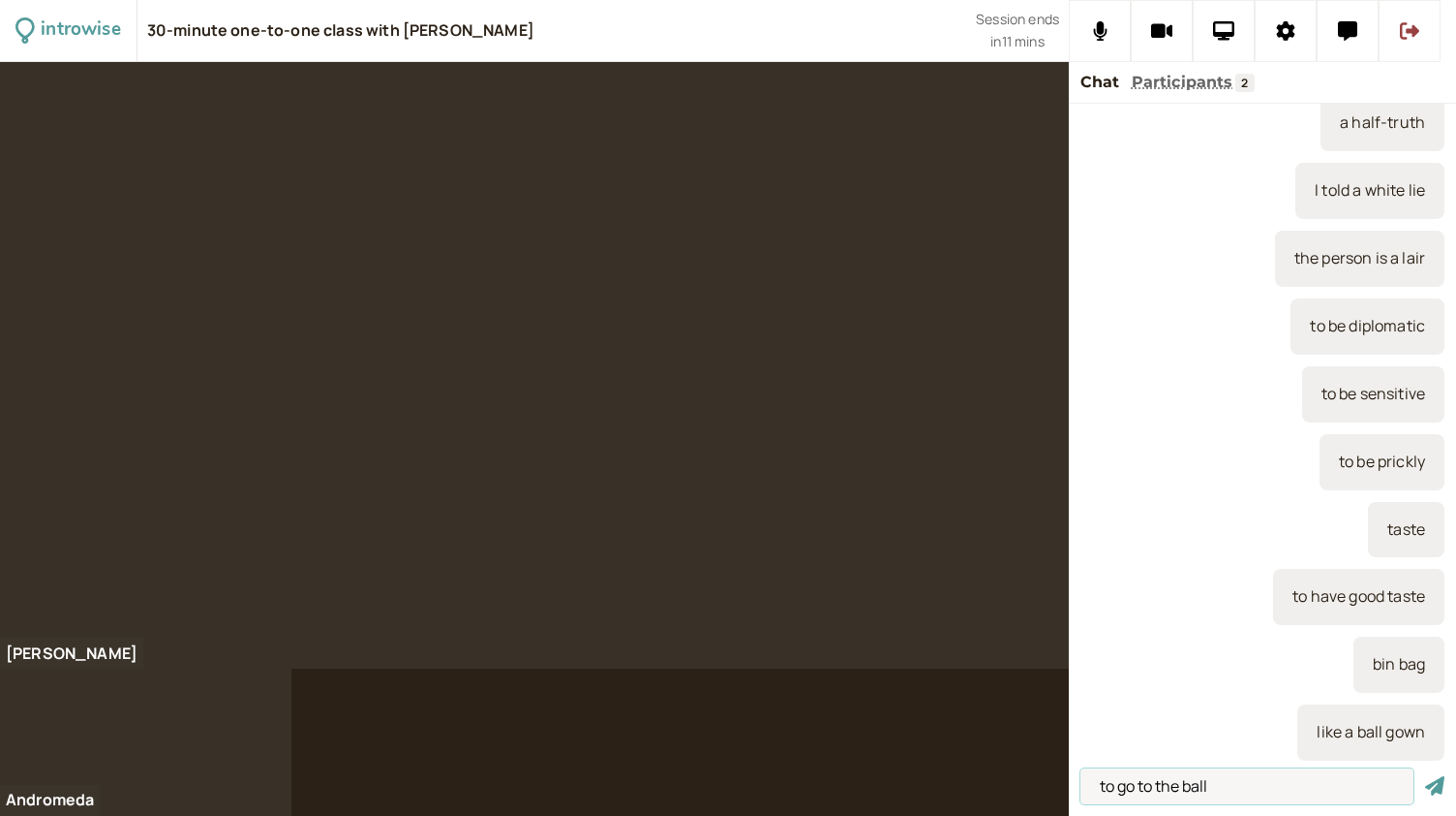
type input "to go to the ball"
click at [1426, 776] on button "submit" at bounding box center [1435, 785] width 20 height 21
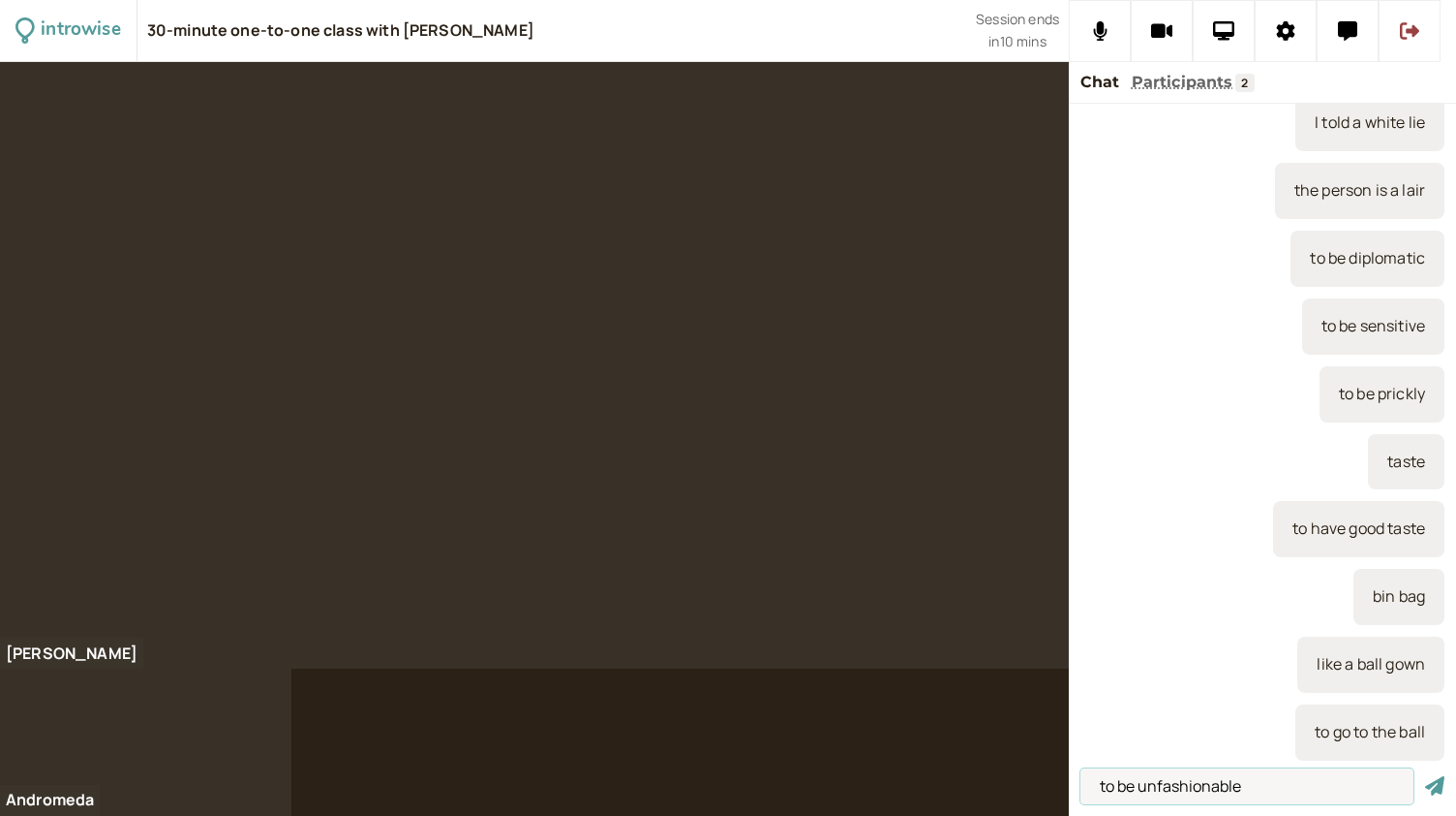
type input "to be unfashionable"
click at [1426, 776] on button "submit" at bounding box center [1435, 785] width 20 height 21
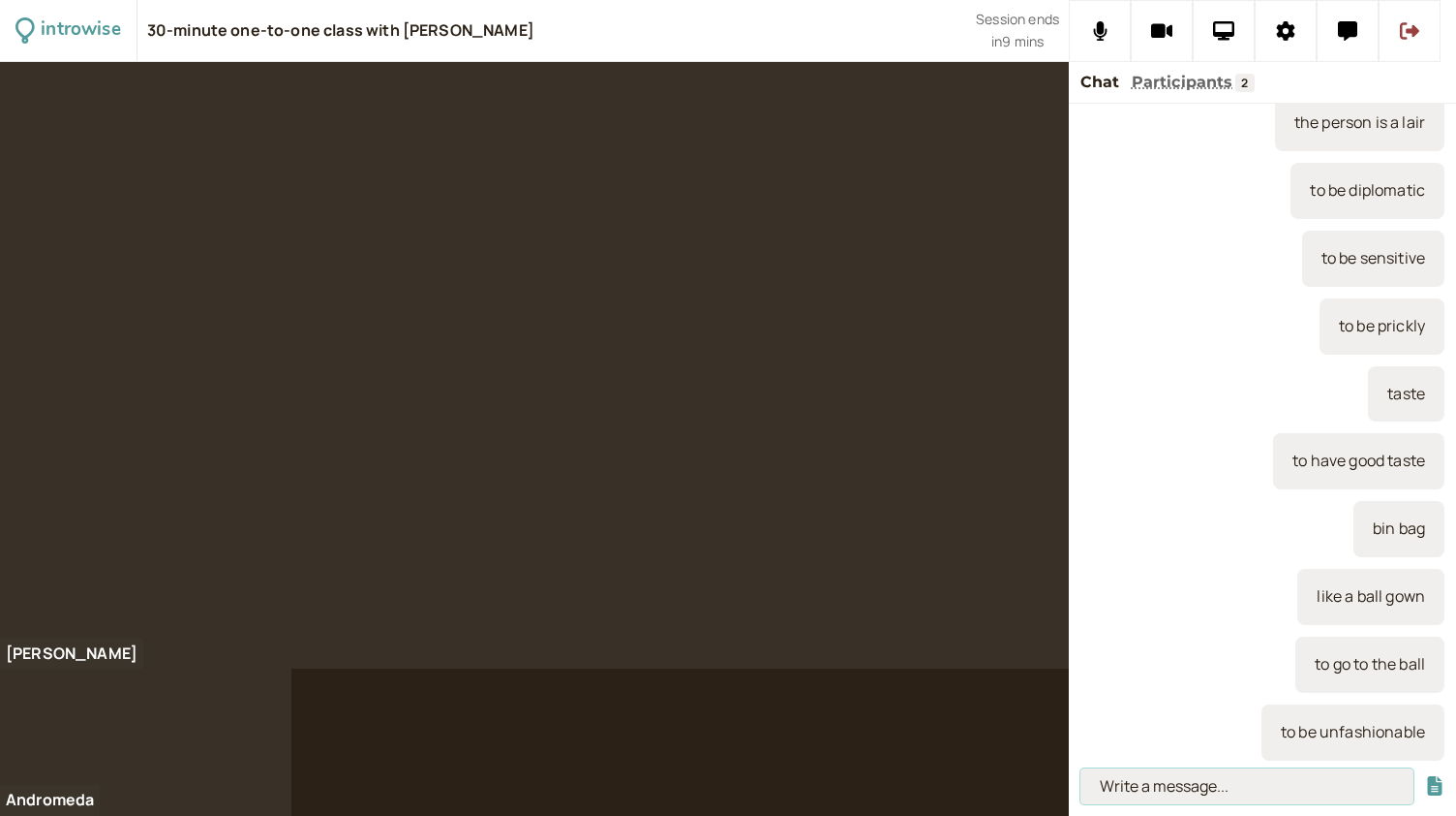
click at [1149, 794] on input at bounding box center [1246, 785] width 334 height 35
type input "she didn't use so much makeup"
click at [1426, 776] on button "submit" at bounding box center [1435, 785] width 20 height 21
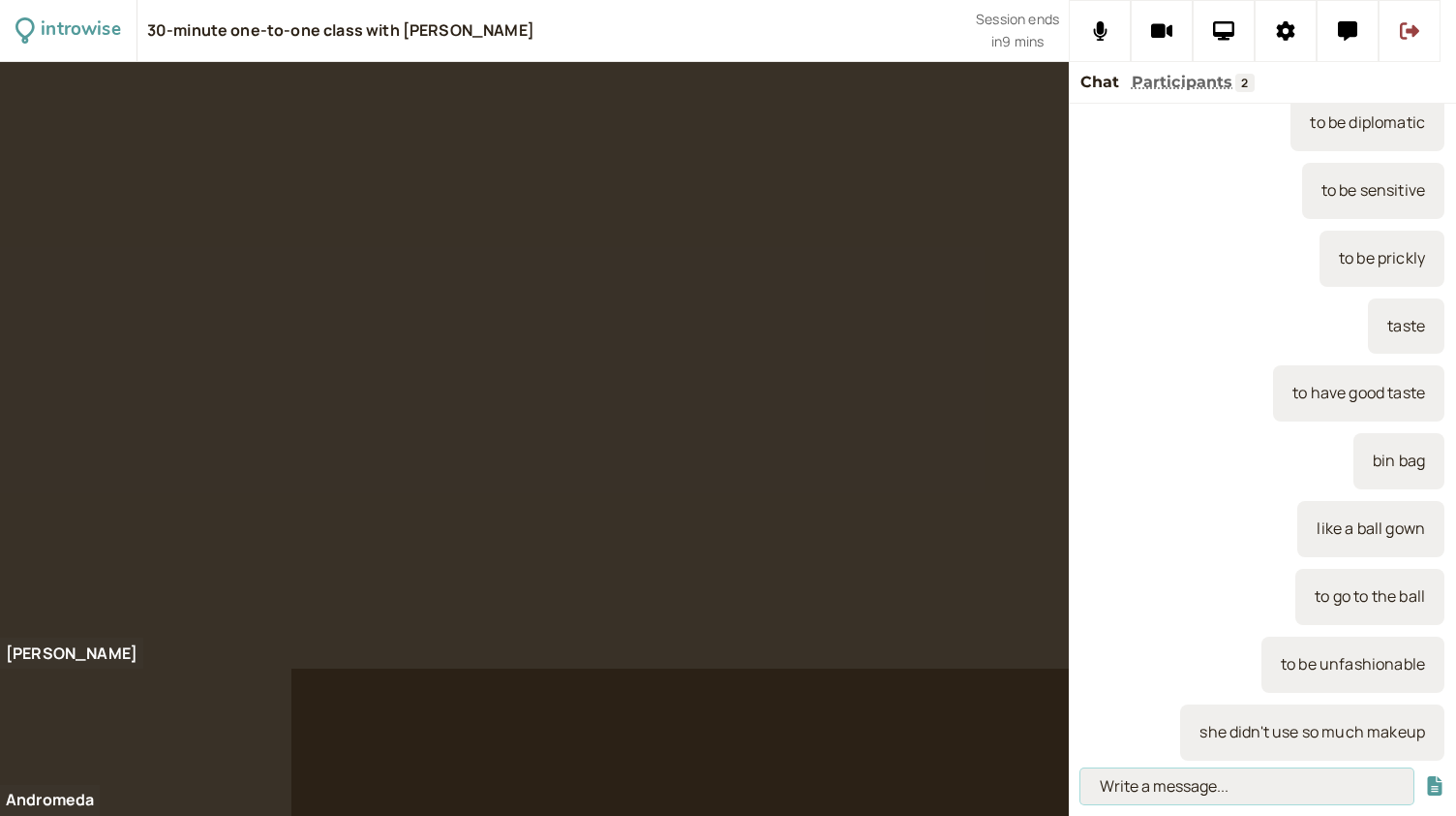
paste input "‘We got to the airport late but the plane was delayed. What a stroke of luck!’"
type input "‘We got to the airport late but the plane was delayed. What a stroke of luck!’"
click at [1426, 776] on button "submit" at bounding box center [1435, 785] width 20 height 21
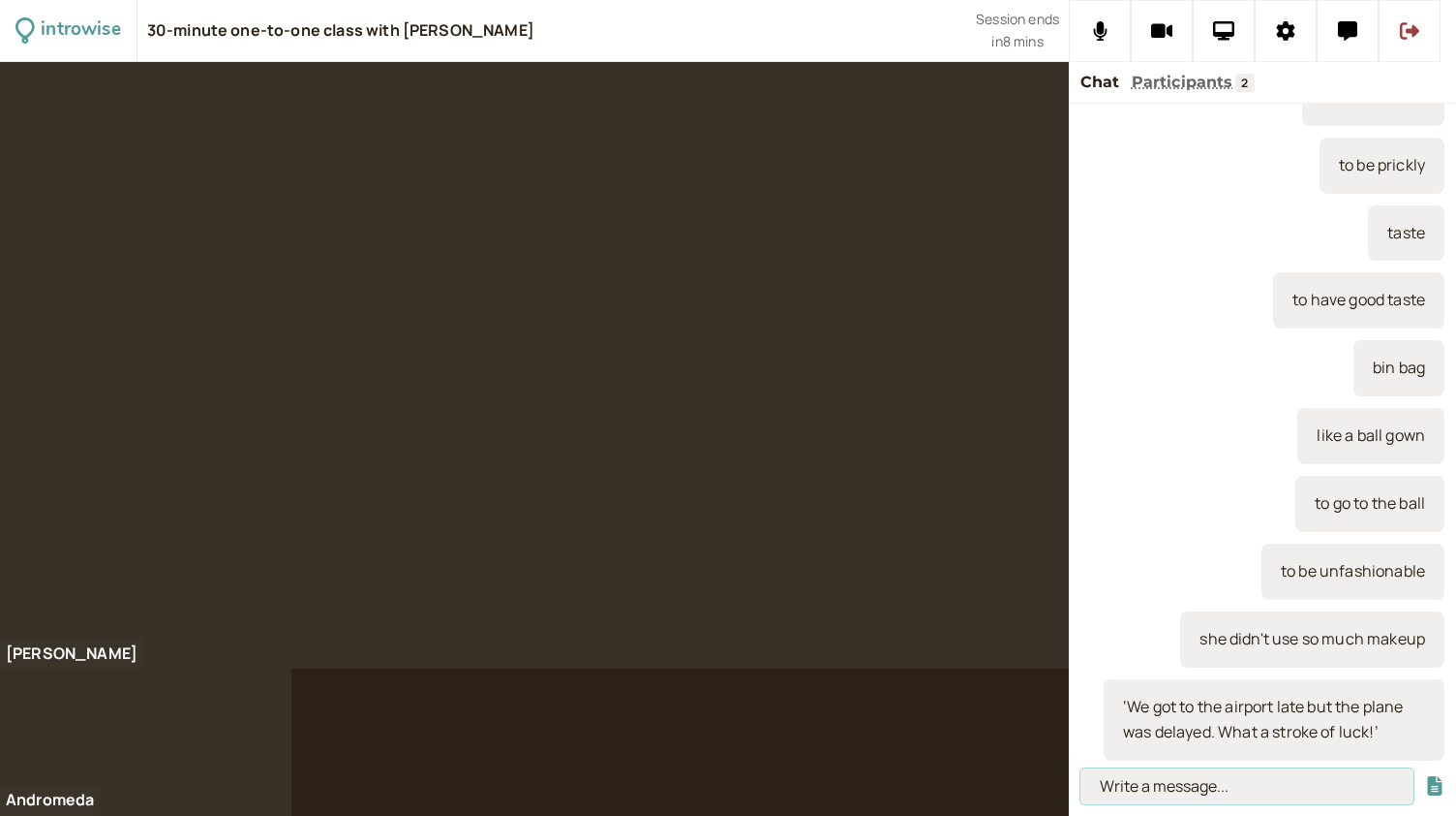
paste input "A stroke of luck – a hit of luck (a lucky coincidence)."
type input "A stroke of luck – a hit of luck (a lucky coincidence)."
click at [1426, 776] on button "submit" at bounding box center [1435, 785] width 20 height 21
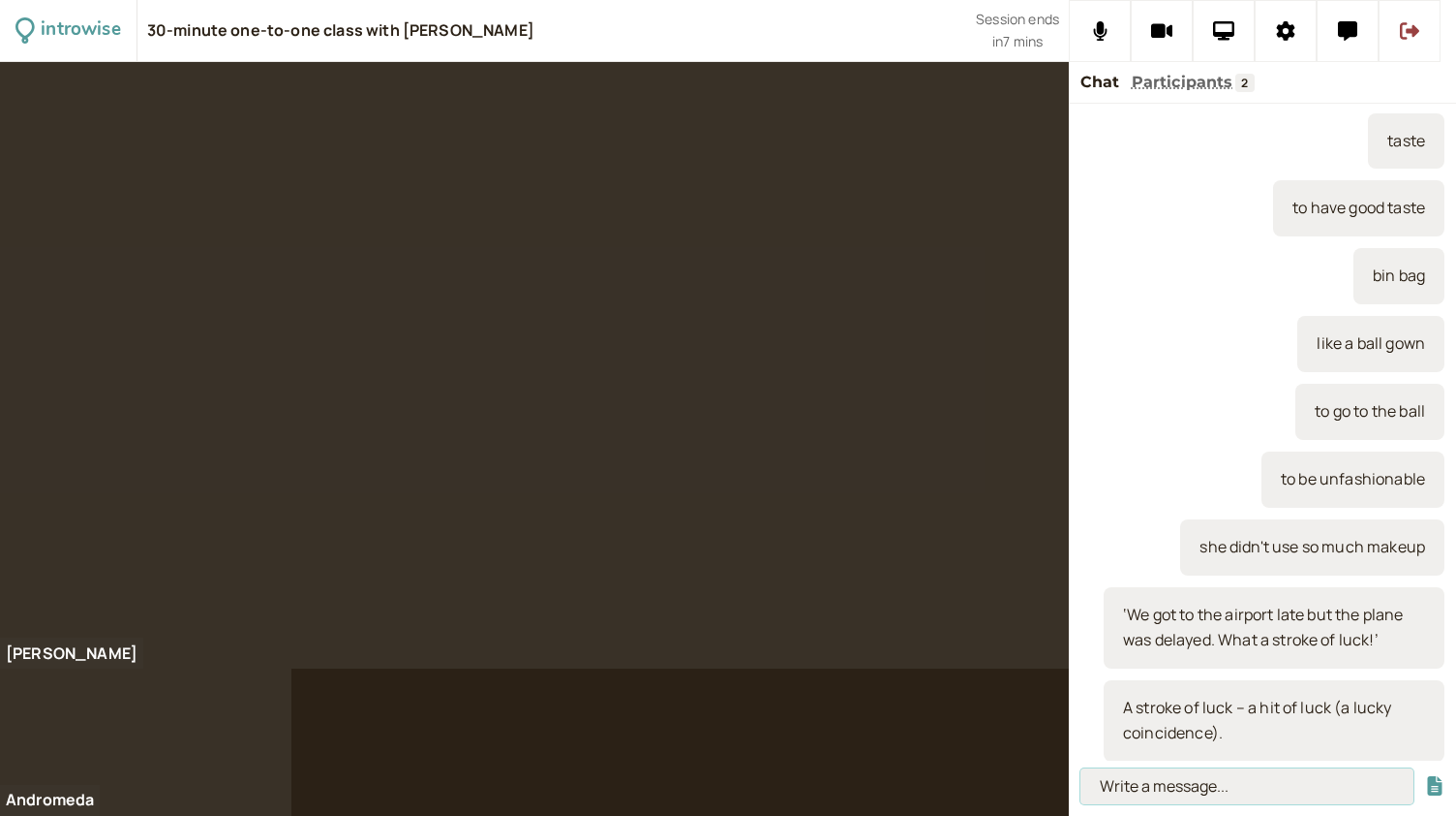
paste input "To happen + infinitive – by chance / by coincidence."
type input "To happen + infinitive – by chance / by coincidence."
drag, startPoint x: 1392, startPoint y: 788, endPoint x: 1060, endPoint y: 768, distance: 332.6
click at [1060, 768] on div "introwise 30-minute one-to-one class with [PERSON_NAME] Session ends in 7 mins …" at bounding box center [728, 408] width 1456 height 816
type input "five minutes from the [GEOGRAPHIC_DATA]"
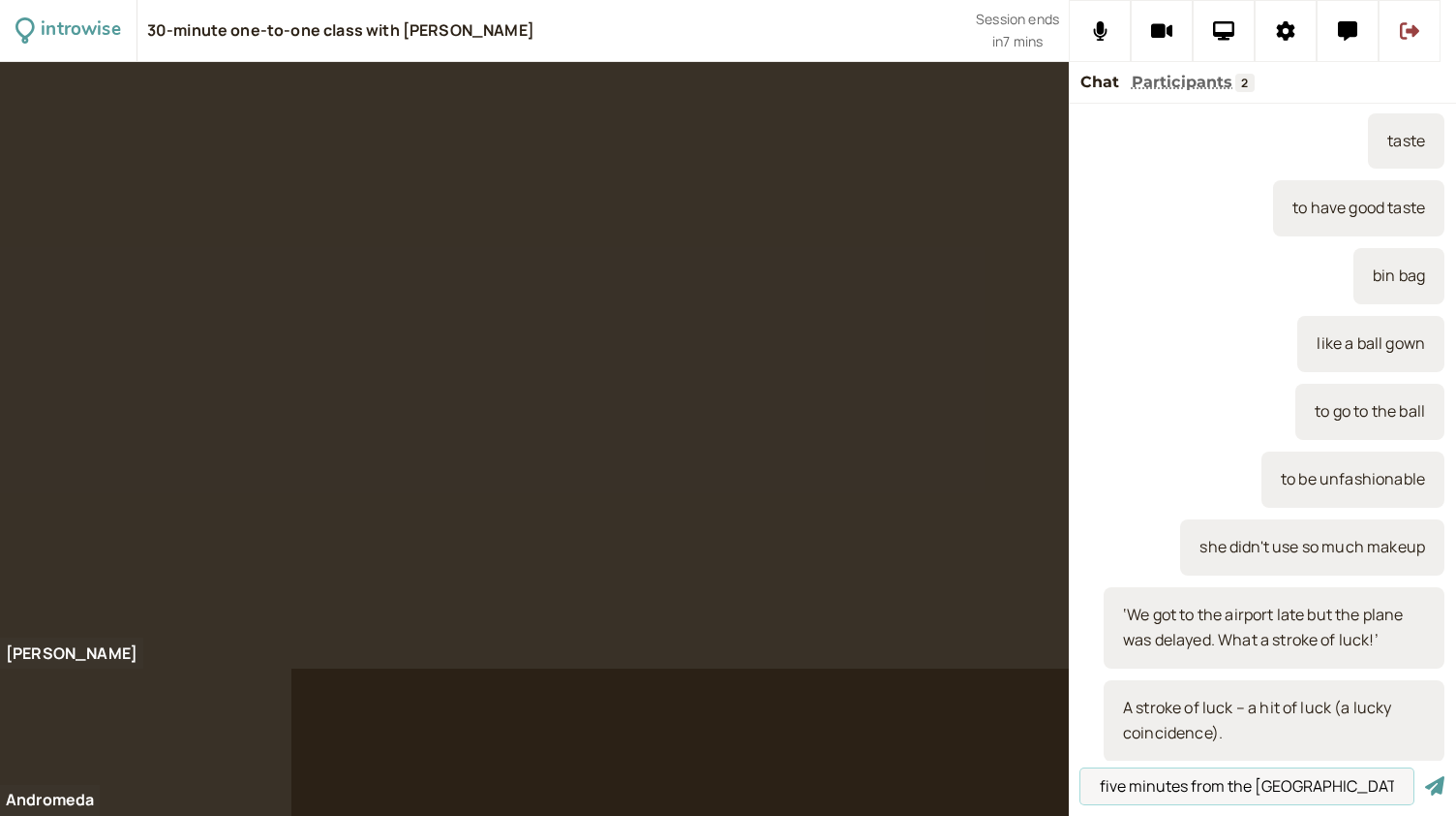
click at [1426, 776] on button "submit" at bounding box center [1435, 785] width 20 height 21
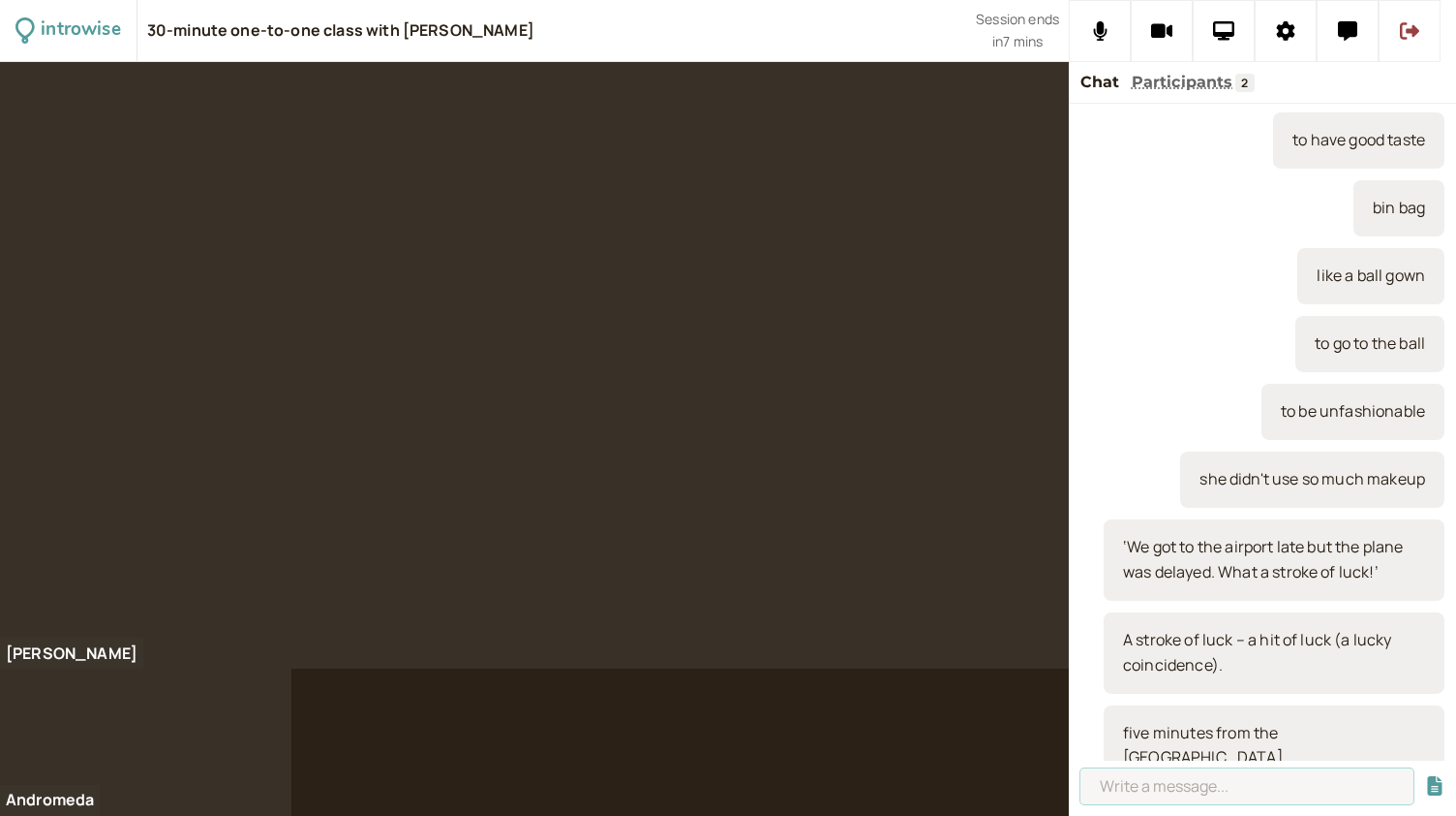
paste input "To happen + infinitive – by chance / by coincidence."
type input "To happen + infinitive – by chance / by coincidence."
click at [1426, 776] on button "submit" at bounding box center [1435, 785] width 20 height 21
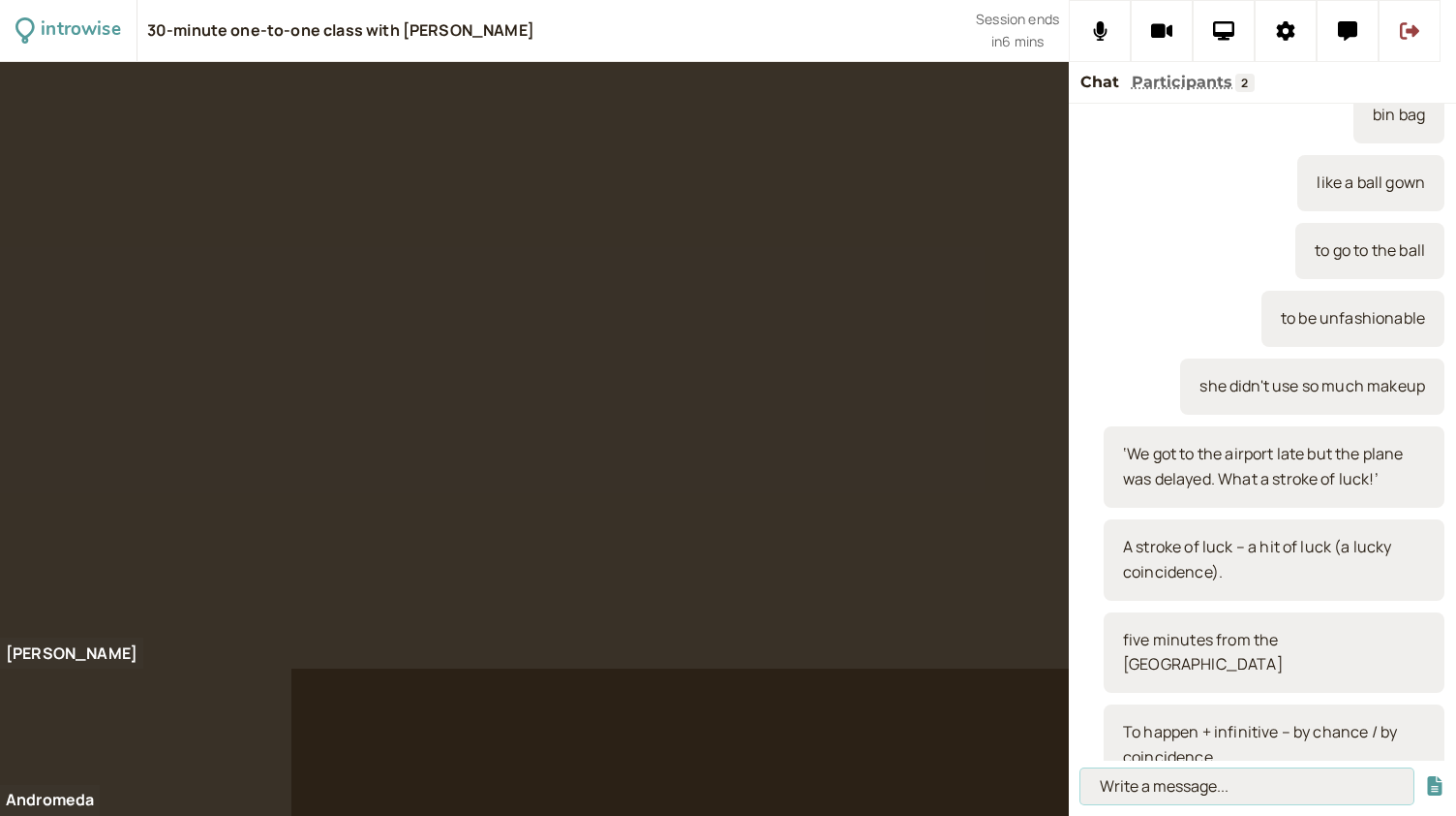
click at [1214, 787] on input at bounding box center [1246, 785] width 334 height 35
paste input "“I happened to meet her in the street.”"
type input "“I happened to meet her in the street.”"
click at [1426, 776] on button "submit" at bounding box center [1435, 785] width 20 height 21
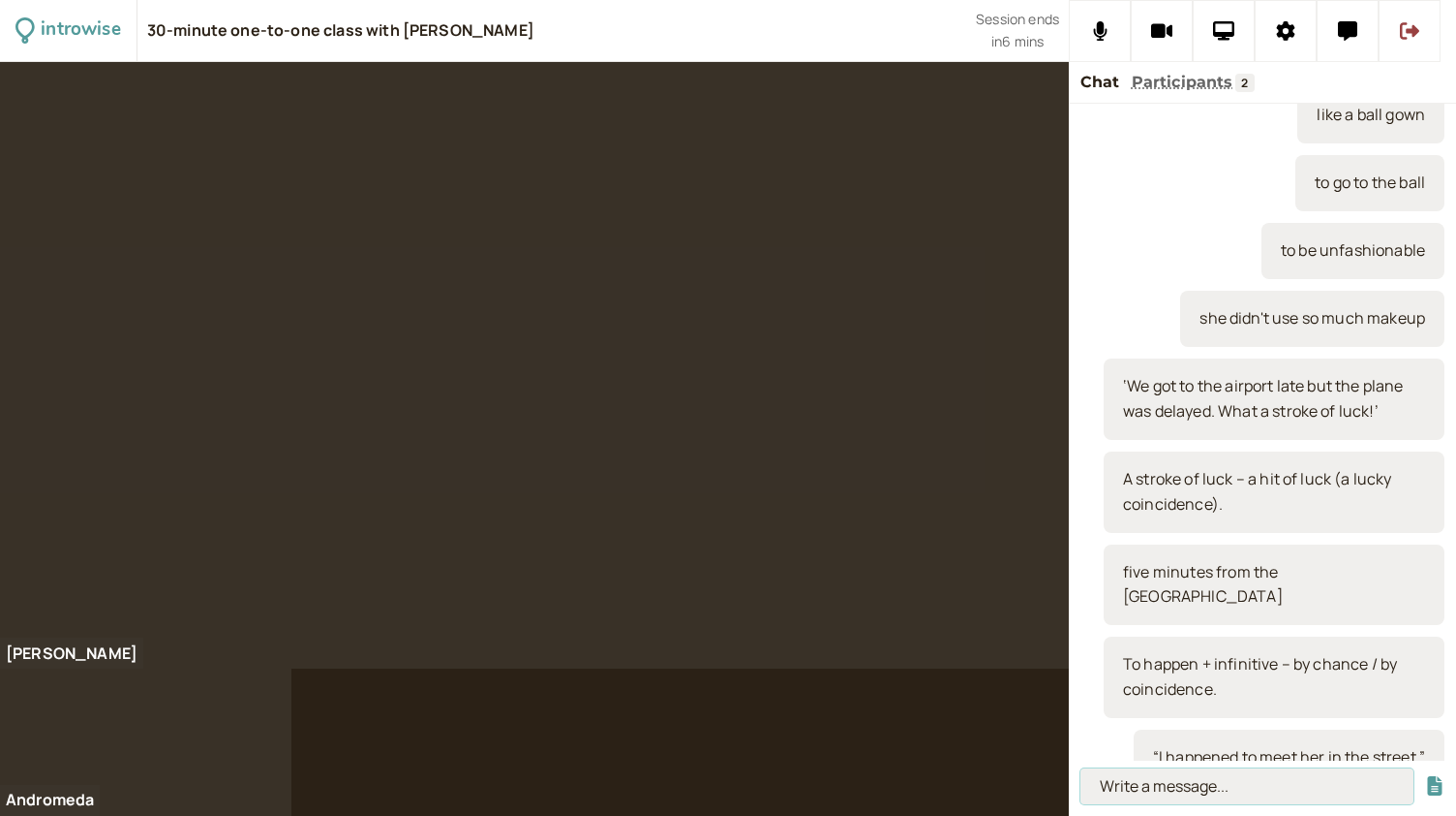
click at [1190, 790] on input at bounding box center [1246, 785] width 334 height 35
paste input "“They happened to be in the city at the same time as us.”"
type input "“They happened to be in the city at the same time as us.”"
click at [1426, 776] on button "submit" at bounding box center [1435, 785] width 20 height 21
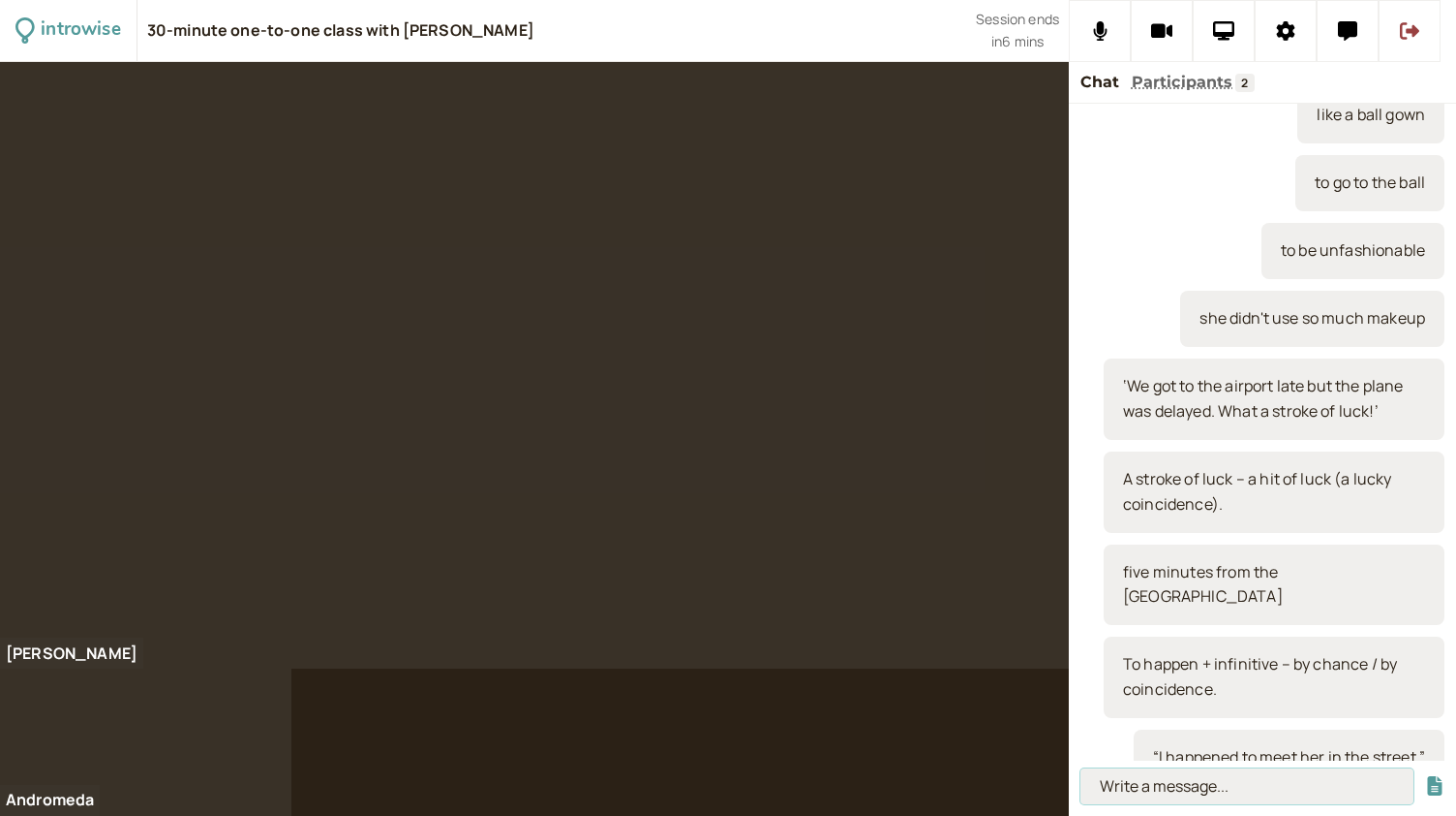
scroll to position [0, 0]
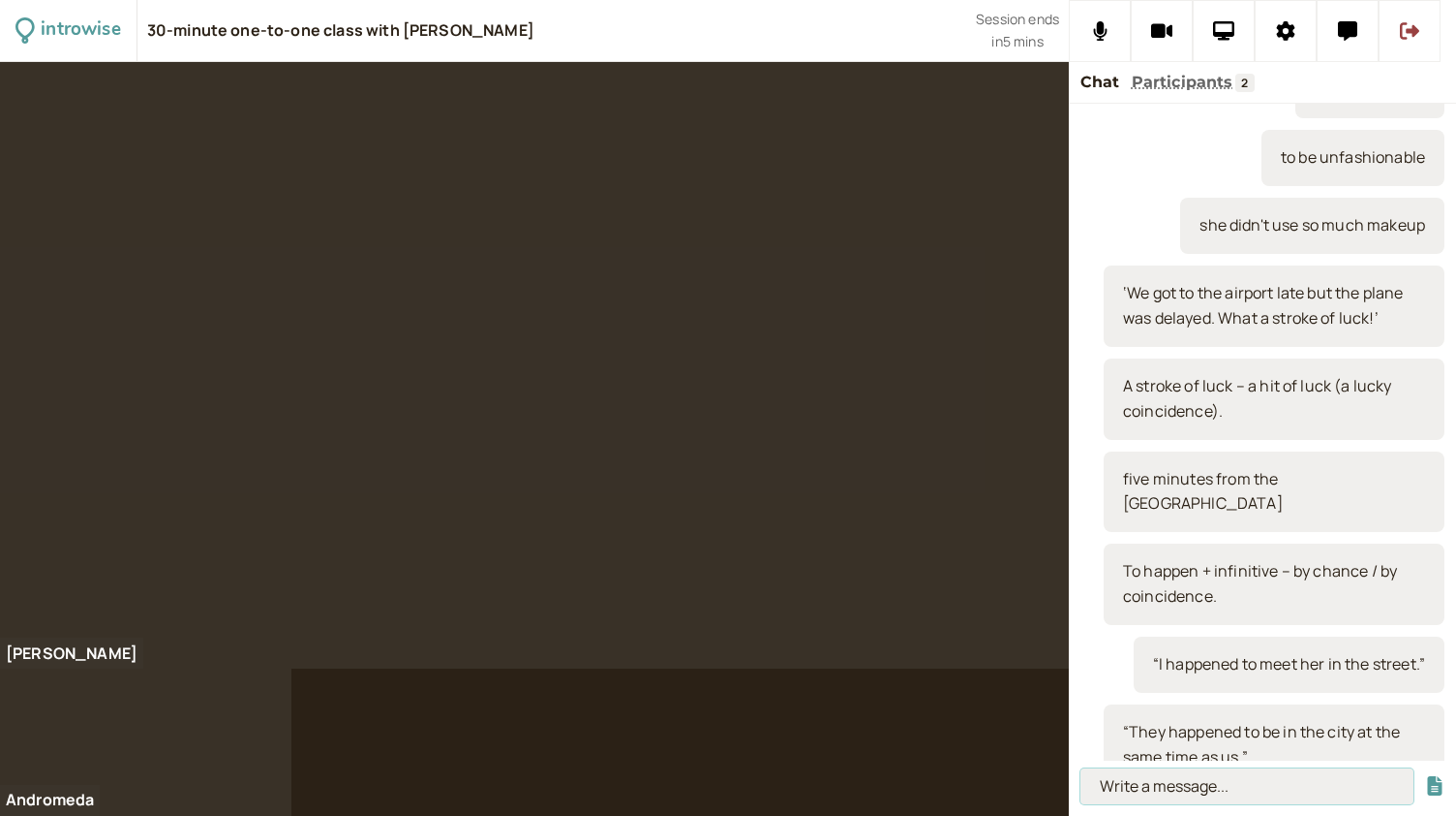
click at [1153, 780] on input at bounding box center [1246, 785] width 334 height 35
paste input "To bump into someone / to run into someone – to meet someone by chance."
type input "To bump into someone / to run into someone – to meet someone by chance."
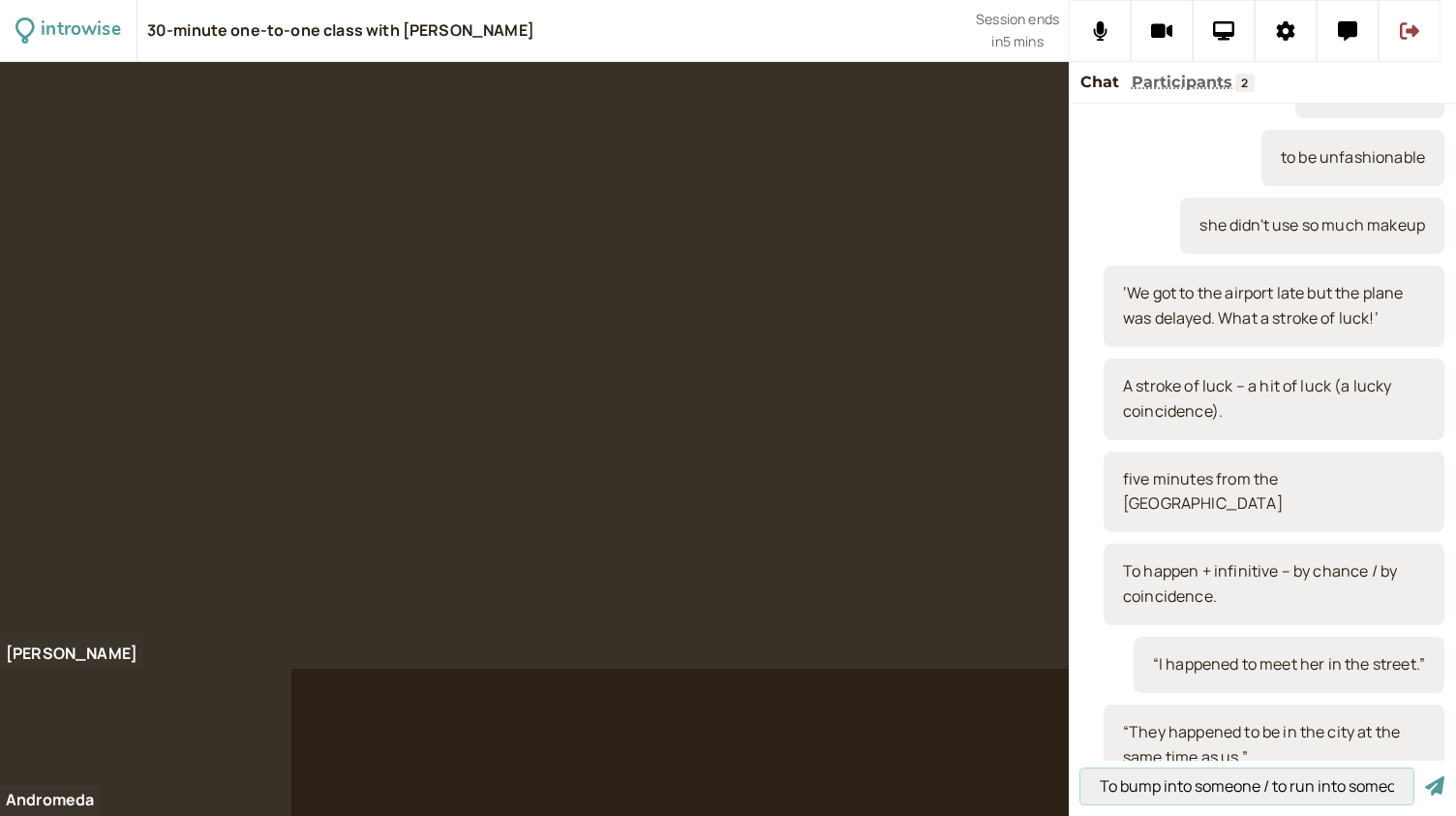
click at [1195, 782] on input "To bump into someone / to run into someone – to meet someone by chance." at bounding box center [1246, 785] width 334 height 35
click at [1426, 776] on button "submit" at bounding box center [1435, 785] width 20 height 21
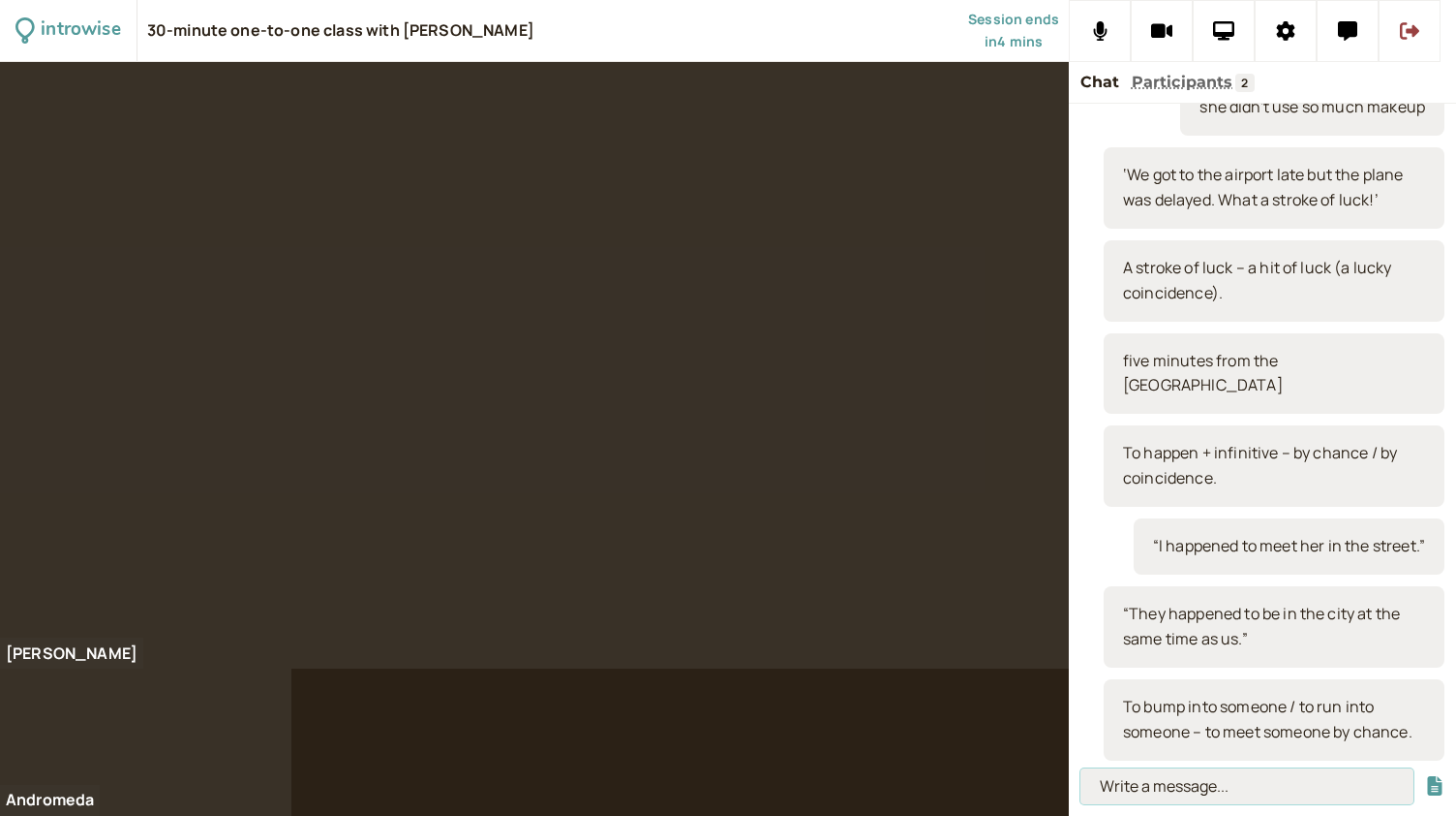
paste input "“I bumped into [PERSON_NAME] in the supermarket.”"
type input "“I bumped into [PERSON_NAME] in the supermarket.”"
click at [1426, 776] on button "submit" at bounding box center [1435, 785] width 20 height 21
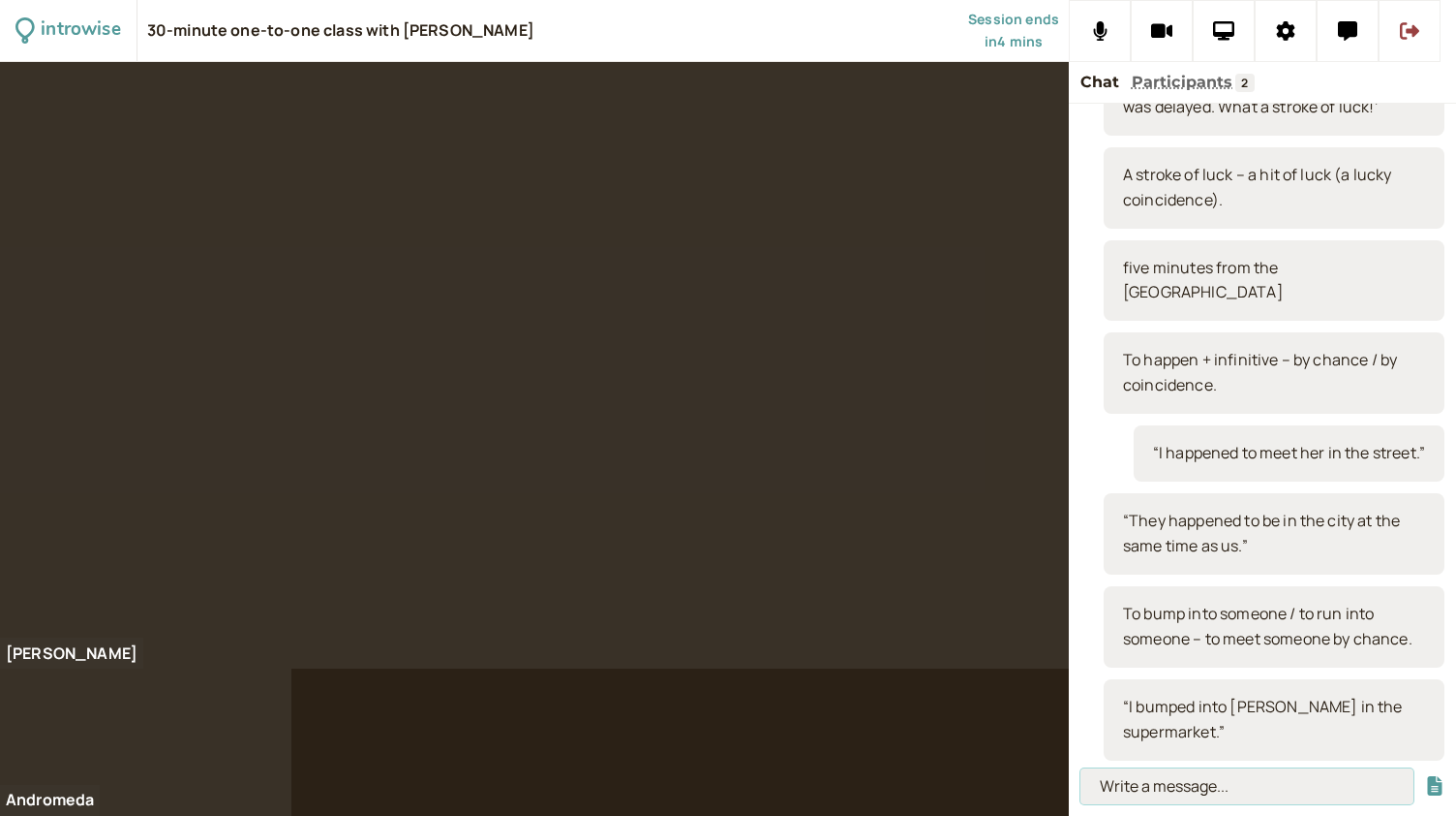
click at [1200, 781] on input at bounding box center [1246, 785] width 334 height 35
paste input "“I ran into them at the cinema.”"
type input "“I ran into them at the cinema.”"
click at [1426, 776] on button "submit" at bounding box center [1435, 785] width 20 height 21
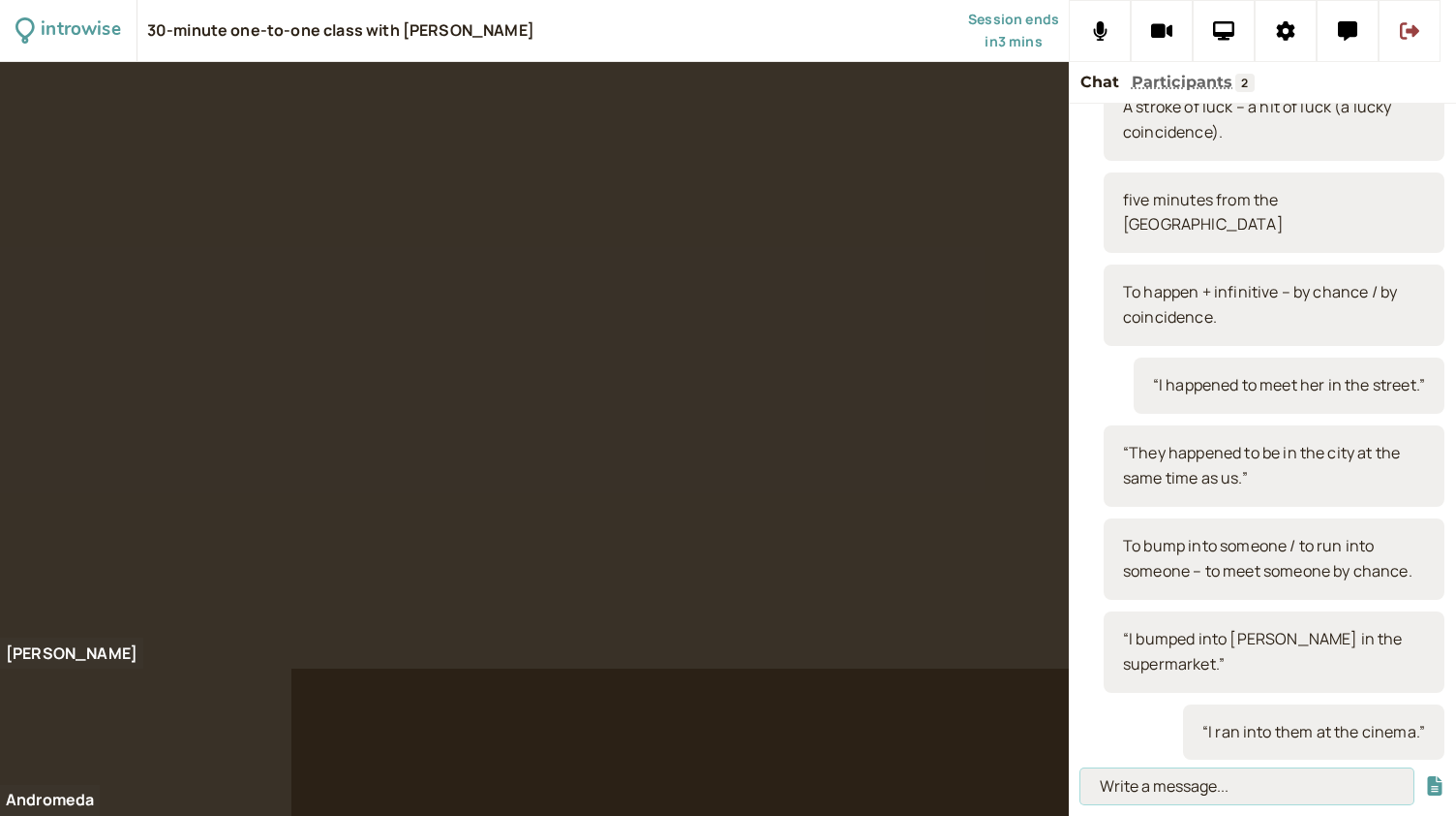
click at [1147, 792] on input at bounding box center [1246, 785] width 334 height 35
paste input "“I came across my parents’ wedding album the other day. What a surprise.”"
type input "“I came across my parents’ wedding album the other day. What a surprise.”"
click at [1426, 776] on button "submit" at bounding box center [1435, 785] width 20 height 21
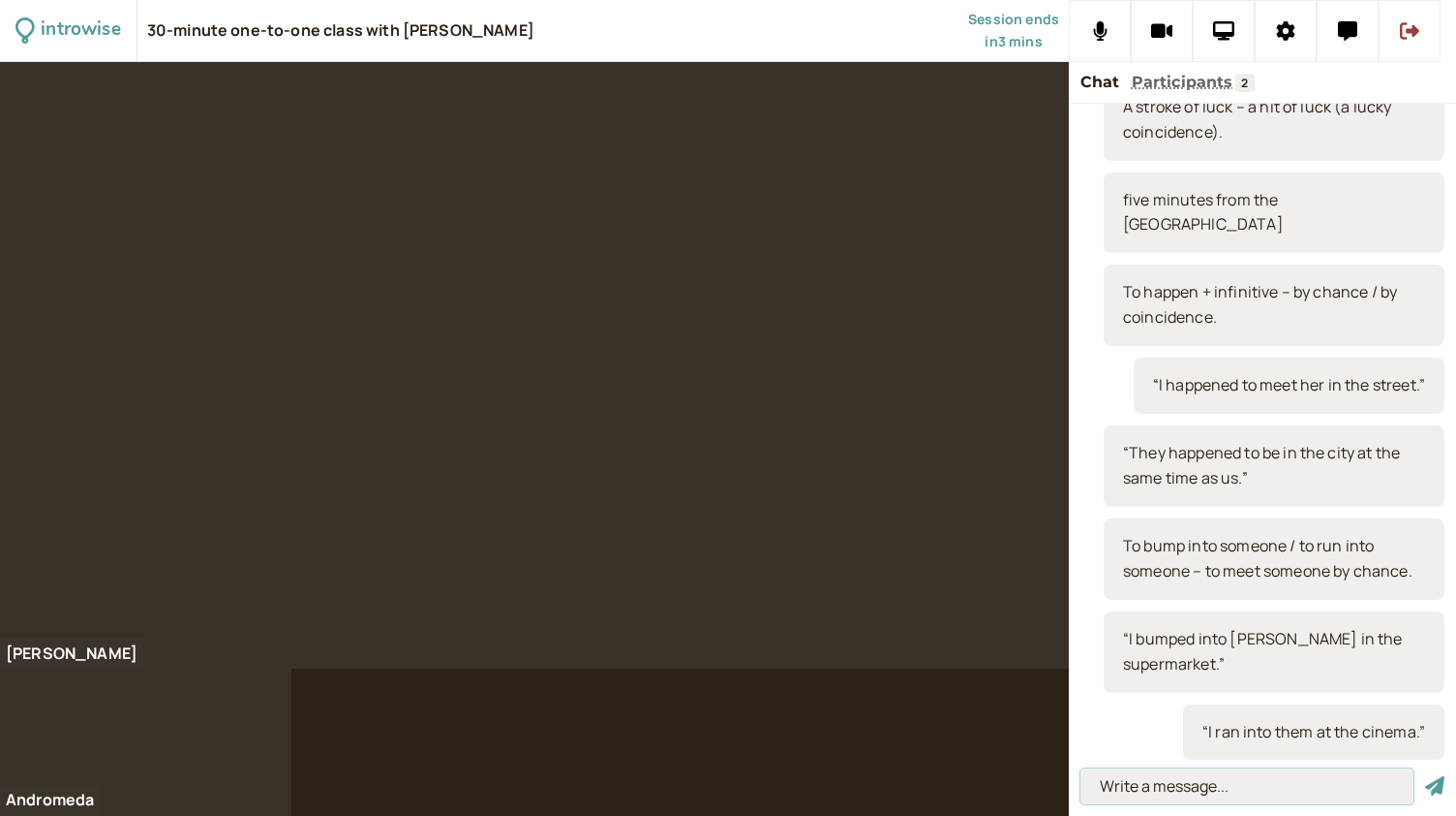
scroll to position [0, 0]
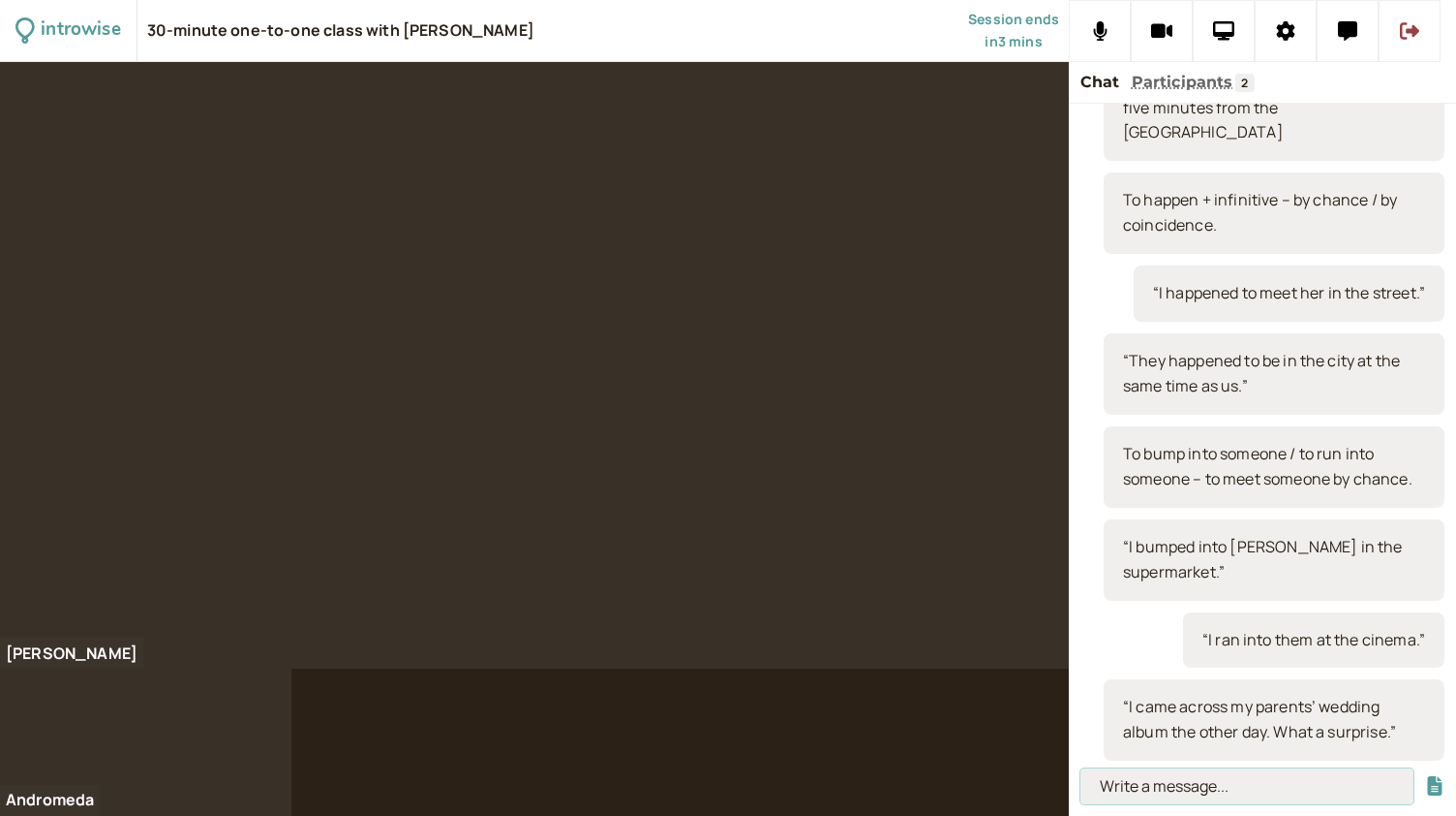
paste input "To come across something – to find something by chance."
type input "To come across something – to find something by chance."
click at [1426, 776] on button "submit" at bounding box center [1435, 785] width 20 height 21
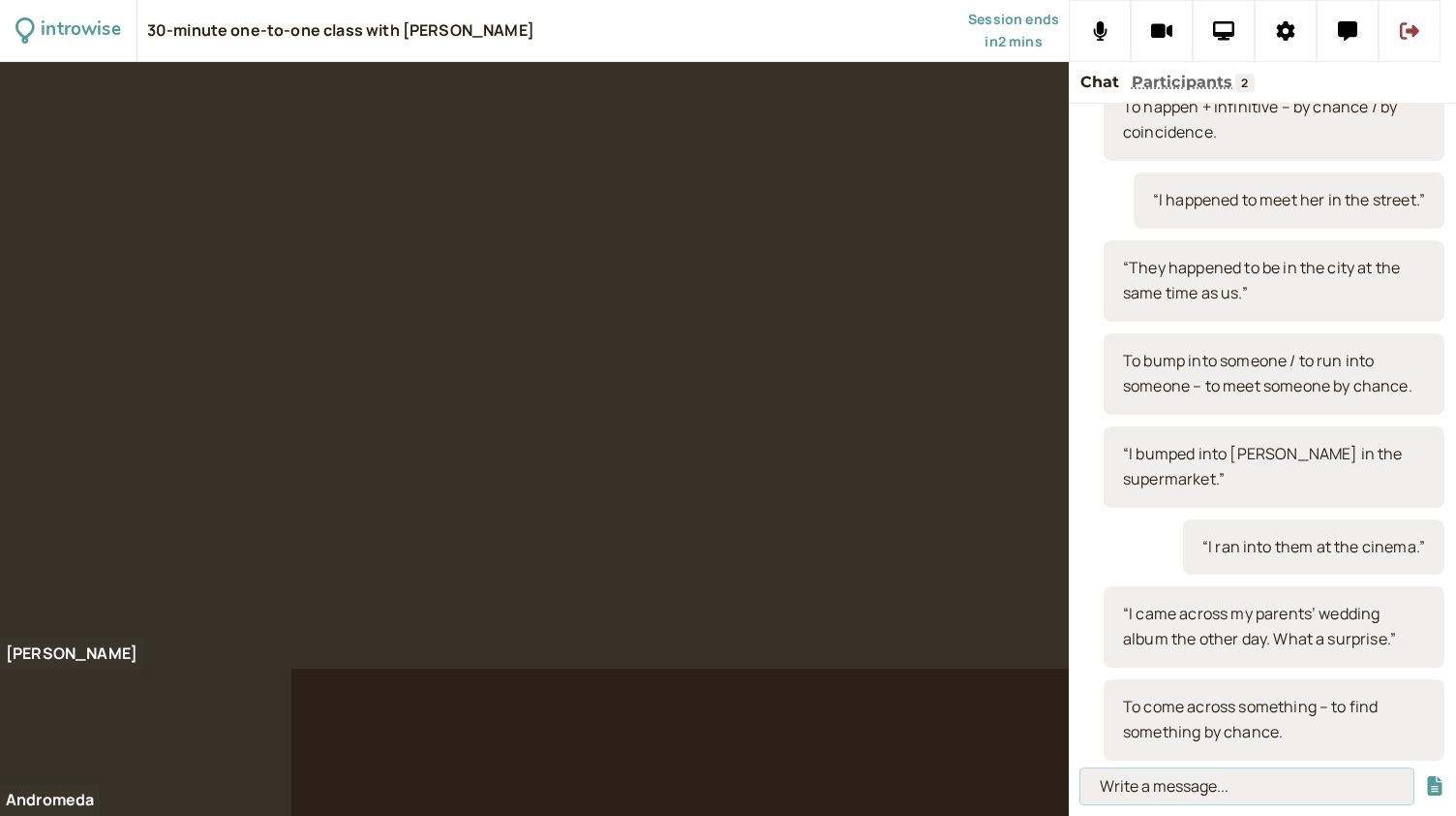
click at [1127, 782] on input at bounding box center [1246, 785] width 334 height 35
paste input "‘She’ll pass her driving test. Touch wood!’"
type input "‘She’ll pass her driving test. Touch wood!’"
click at [1426, 776] on button "submit" at bounding box center [1435, 785] width 20 height 21
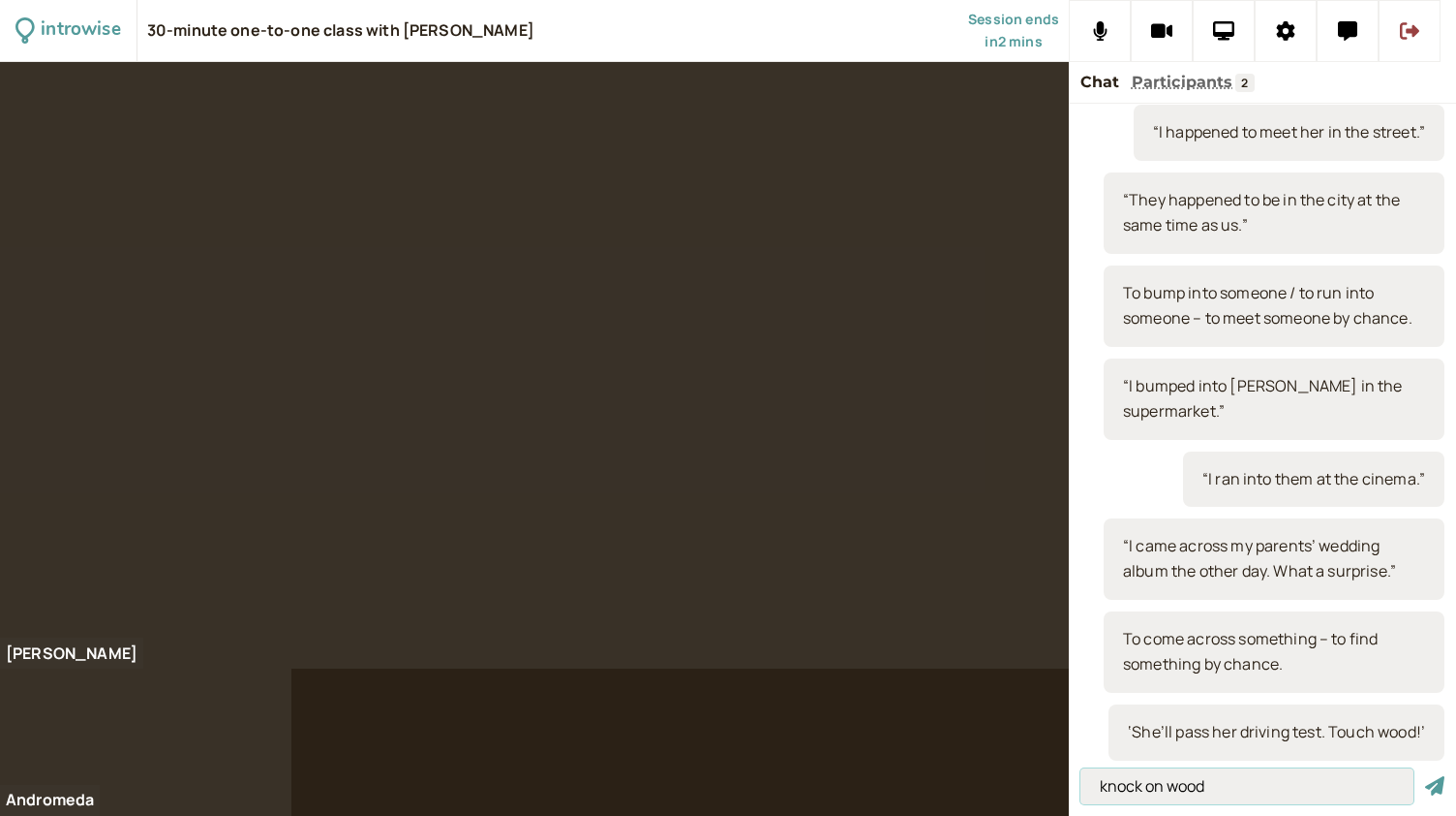
type input "knock on wood"
click at [1426, 776] on button "submit" at bounding box center [1435, 785] width 20 height 21
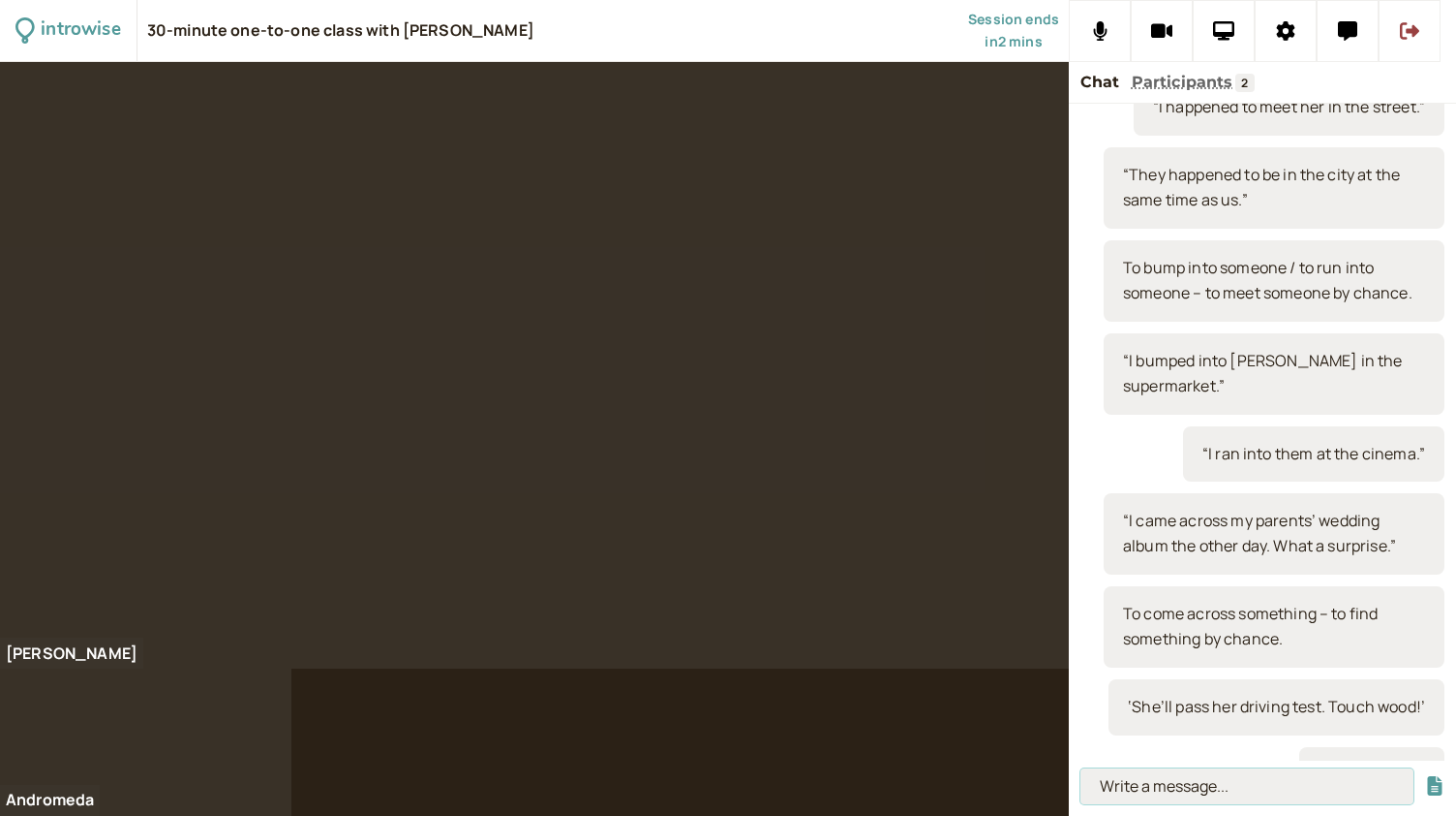
scroll to position [2278, 0]
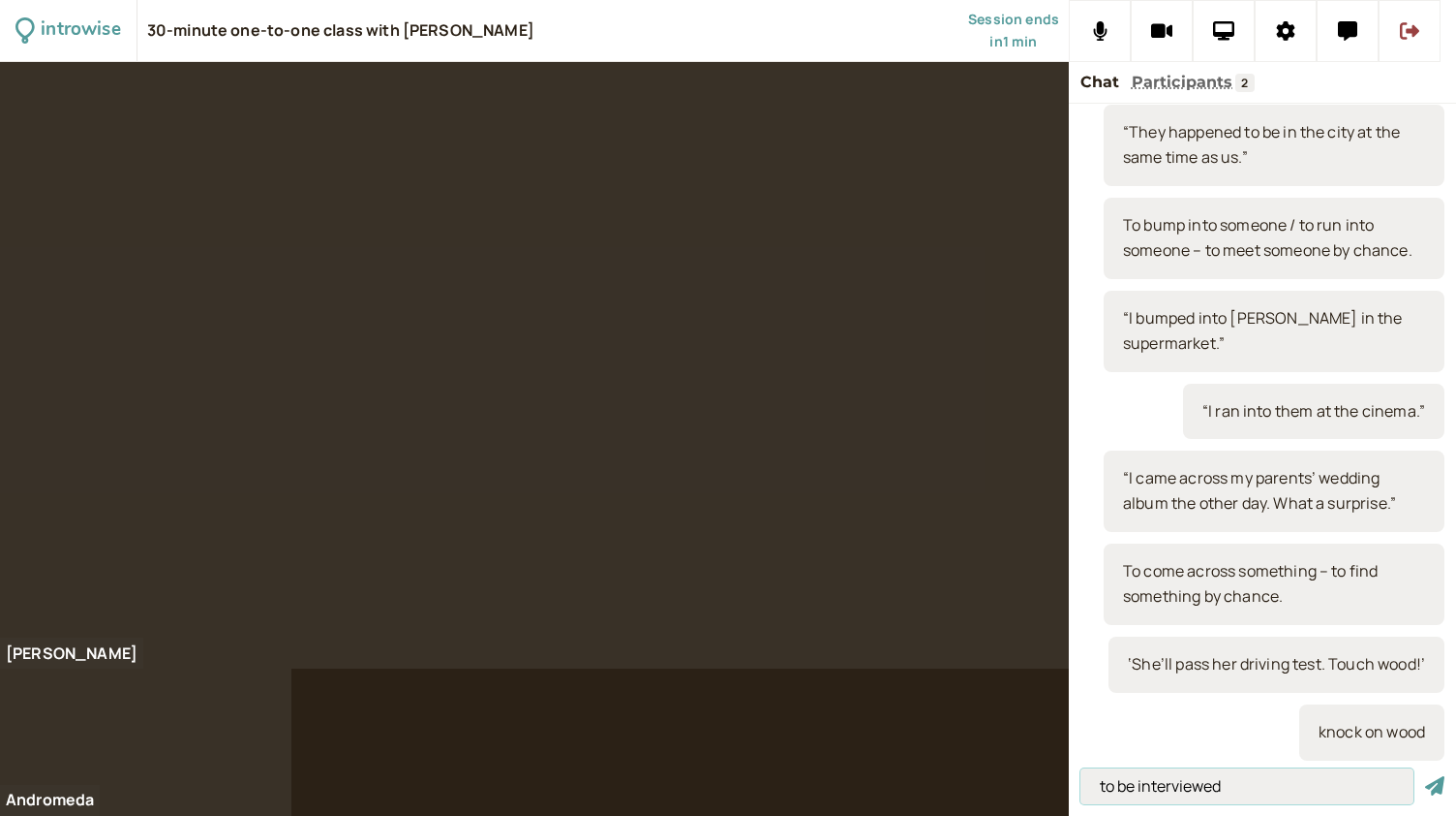
type input "to be interviewed"
click at [1426, 776] on button "submit" at bounding box center [1435, 785] width 20 height 21
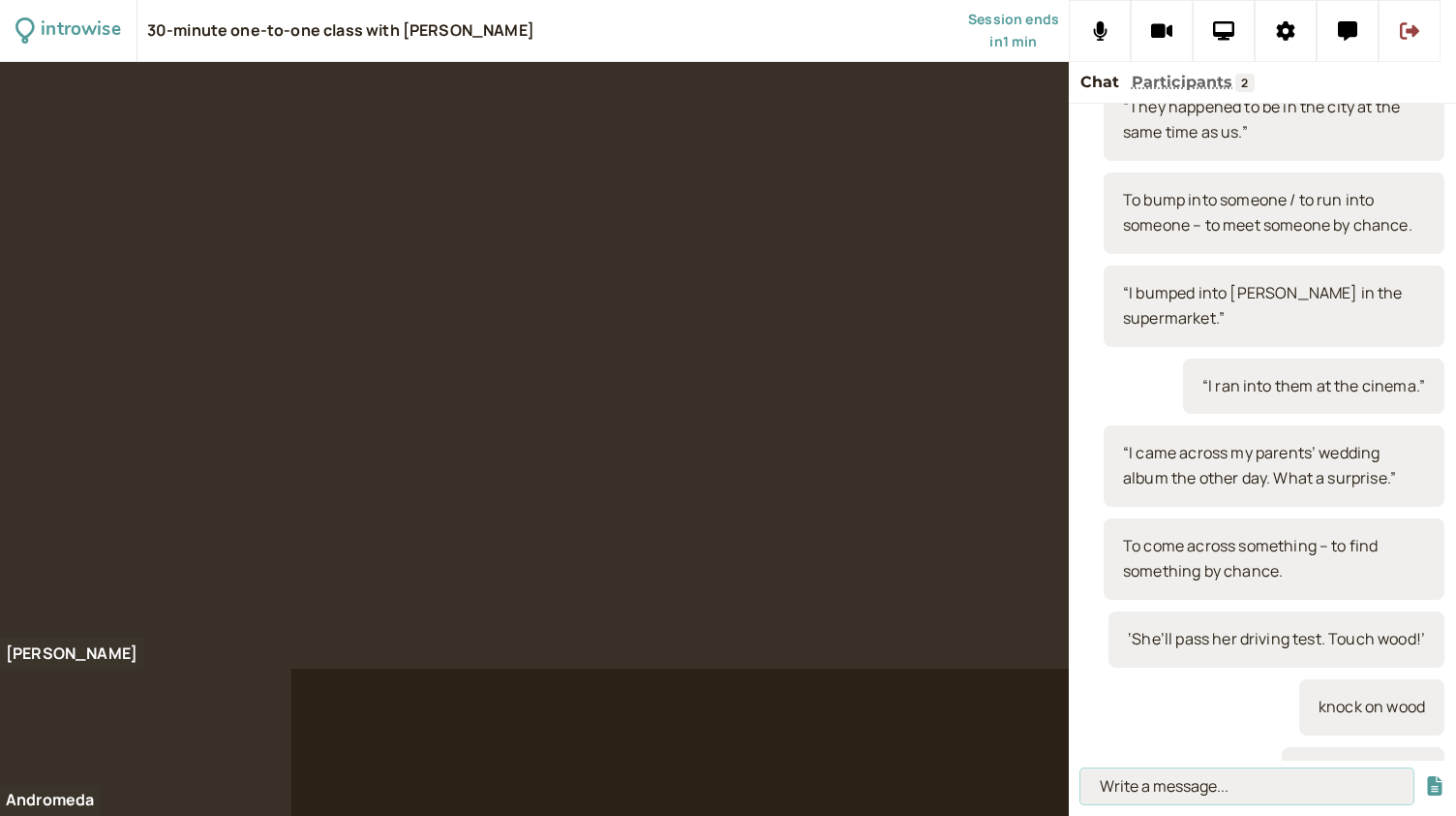
scroll to position [2346, 0]
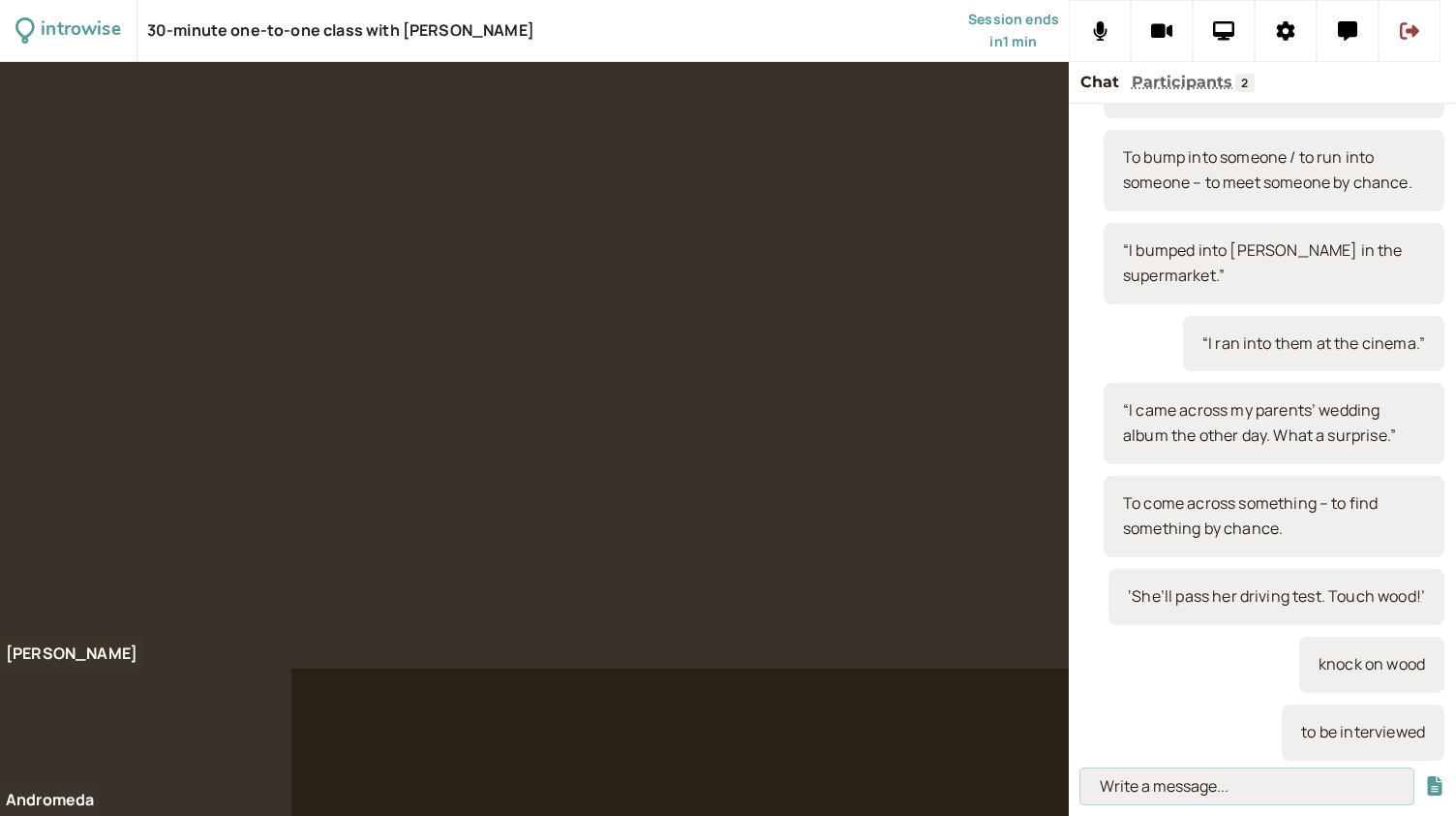
paste input "‘I have a big presentation tonight, I’m a bit nervous.’ ‘You’ll be fine. Break …"
type input "‘I have a big presentation tonight, I’m a bit nervous.’ ‘You’ll be fine. Break …"
click at [1426, 776] on button "submit" at bounding box center [1435, 785] width 20 height 21
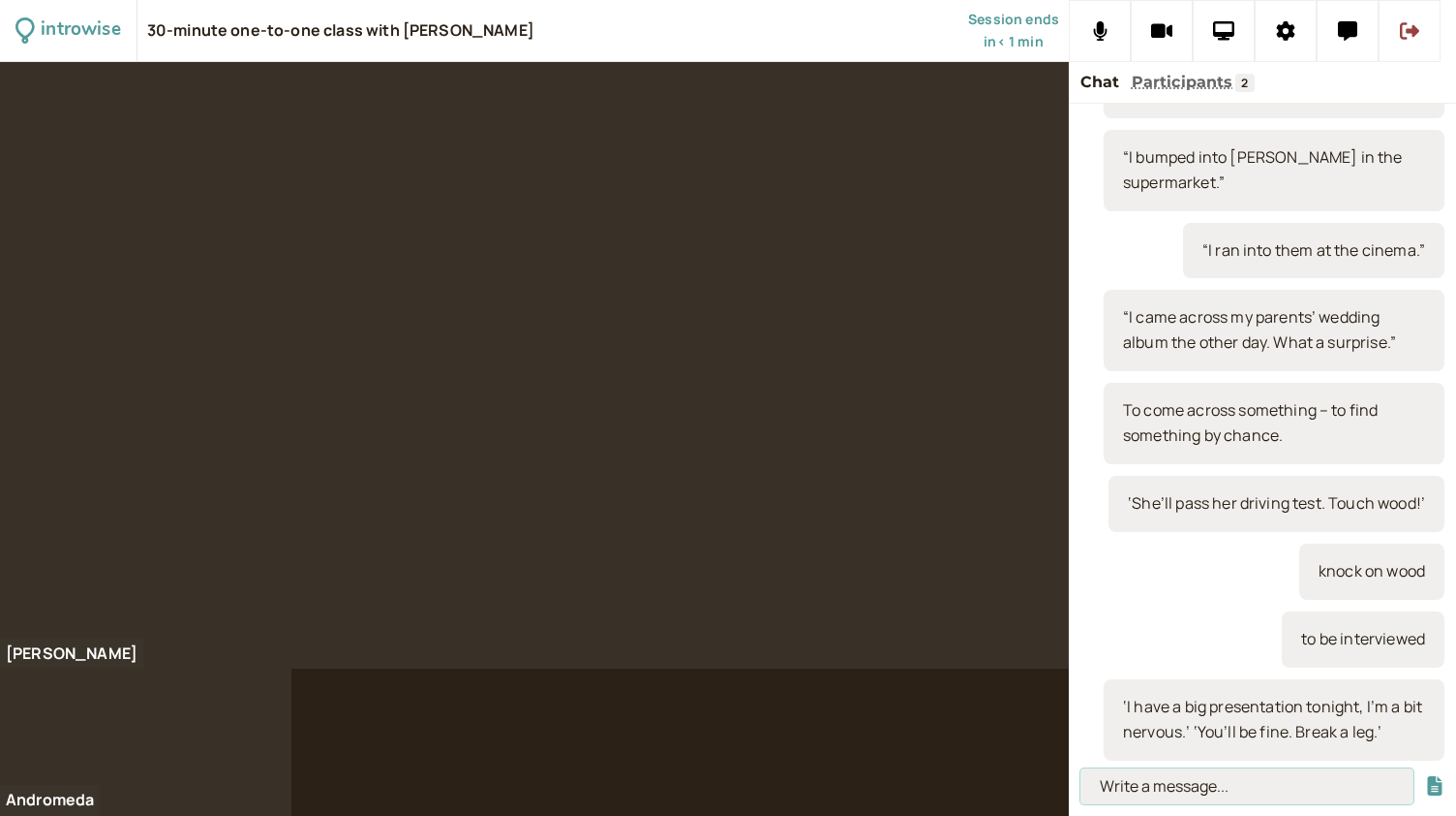
click at [1131, 786] on input at bounding box center [1246, 785] width 334 height 35
paste input "Break a leg! – in the mouth of the wolf! (for performances, speeches, presentat…"
click at [1209, 795] on input "Break a leg! – in the mouth of the wolf! (for performances, speeches, presentat…" at bounding box center [1246, 785] width 334 height 35
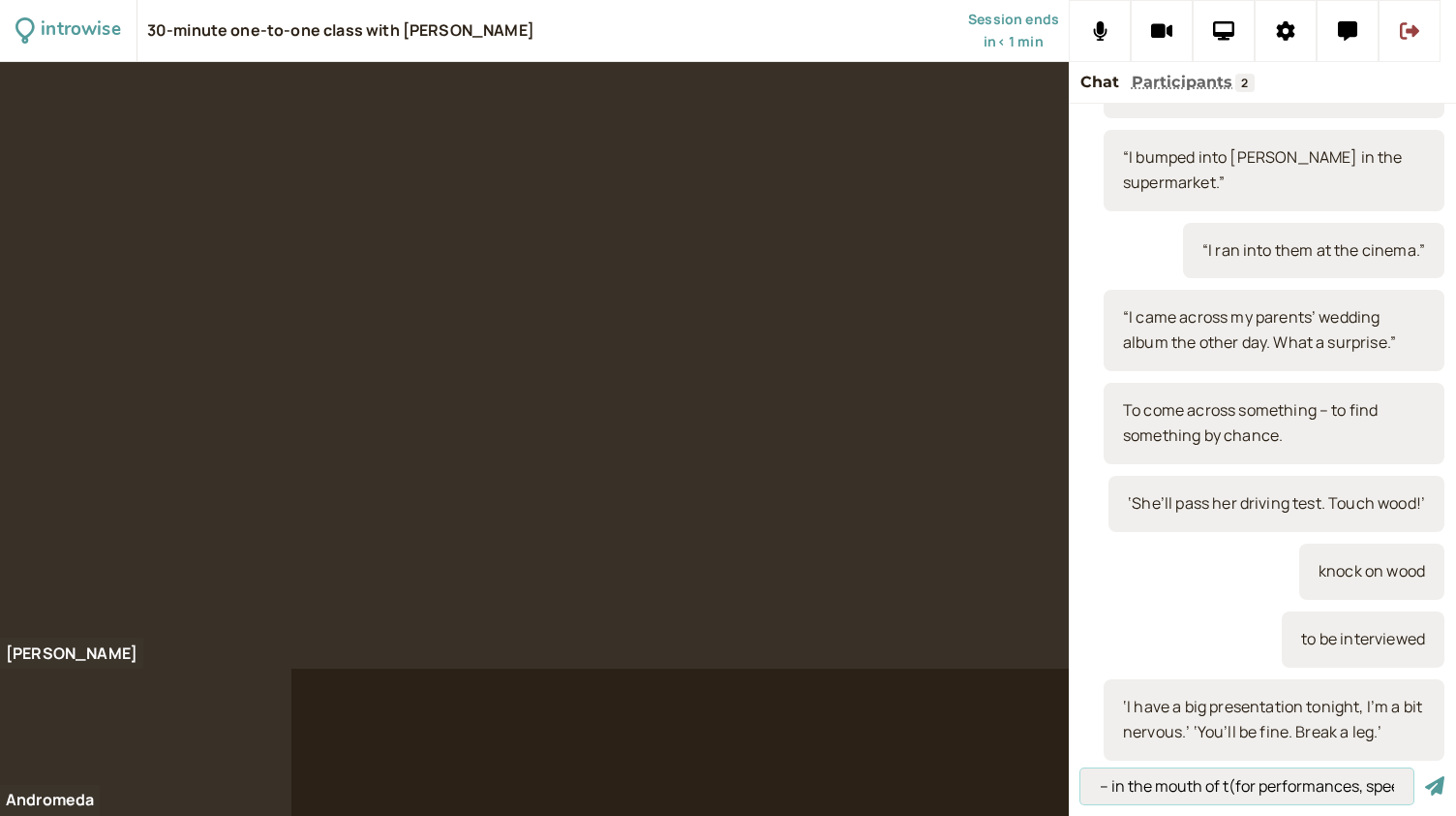
drag, startPoint x: 1228, startPoint y: 785, endPoint x: 1114, endPoint y: 787, distance: 114.0
click at [1114, 787] on input "Break a leg! – in the mouth of t(for performances, speeches, presentations)" at bounding box center [1246, 785] width 334 height 35
type input "Break a leg! – (for performances, speeches, presentations)"
click at [1426, 776] on button "submit" at bounding box center [1435, 785] width 20 height 21
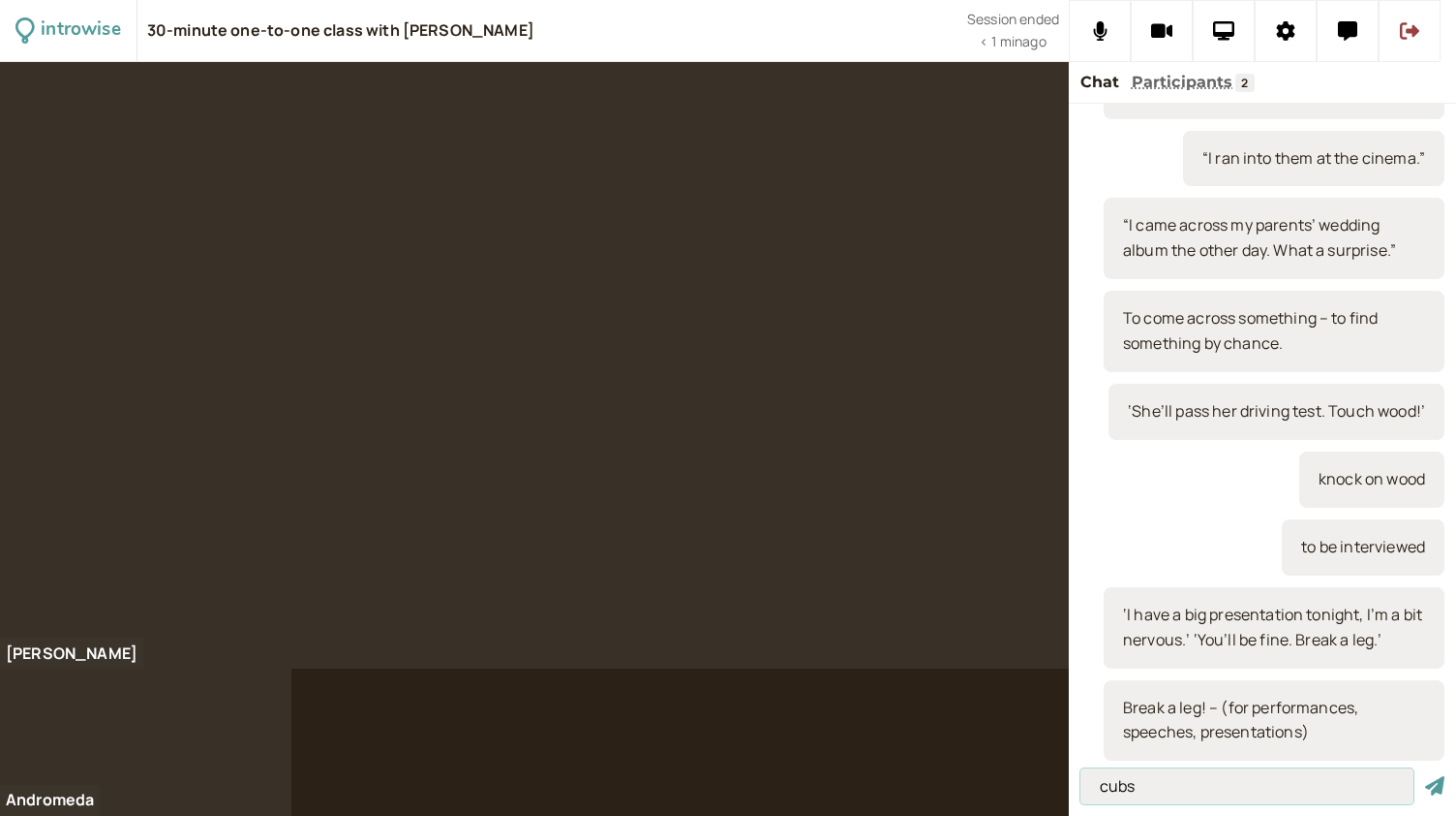
type input "cubs"
click at [1426, 776] on button "submit" at bounding box center [1435, 785] width 20 height 21
